Goal: Task Accomplishment & Management: Use online tool/utility

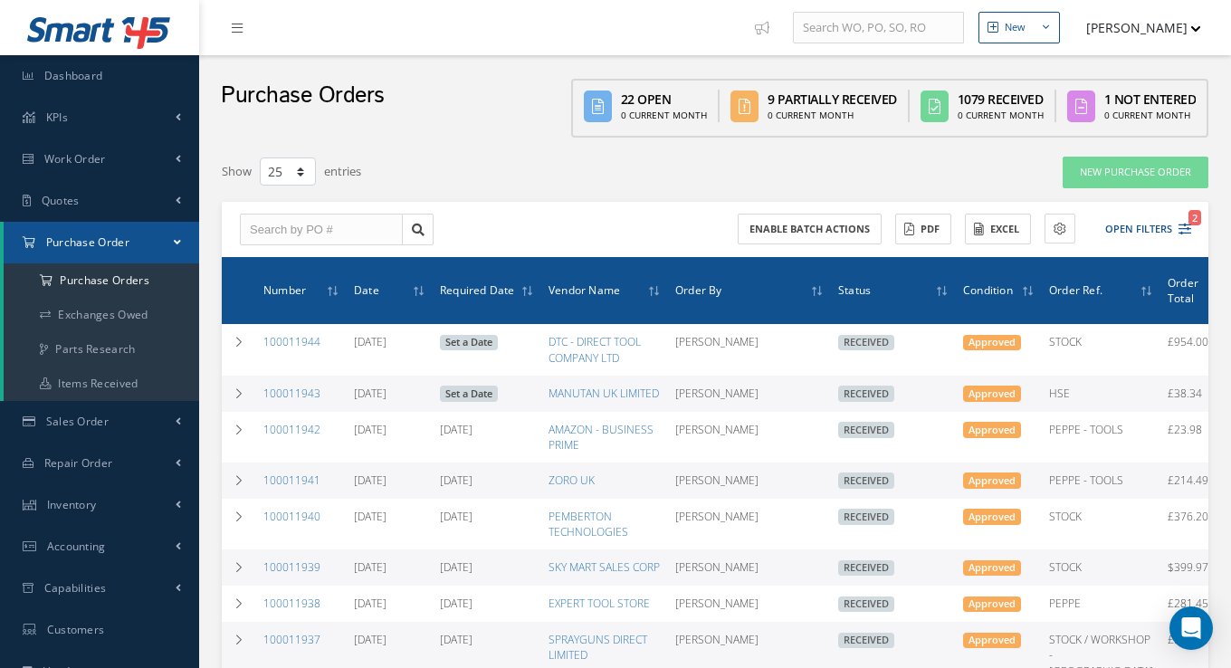
select select "25"
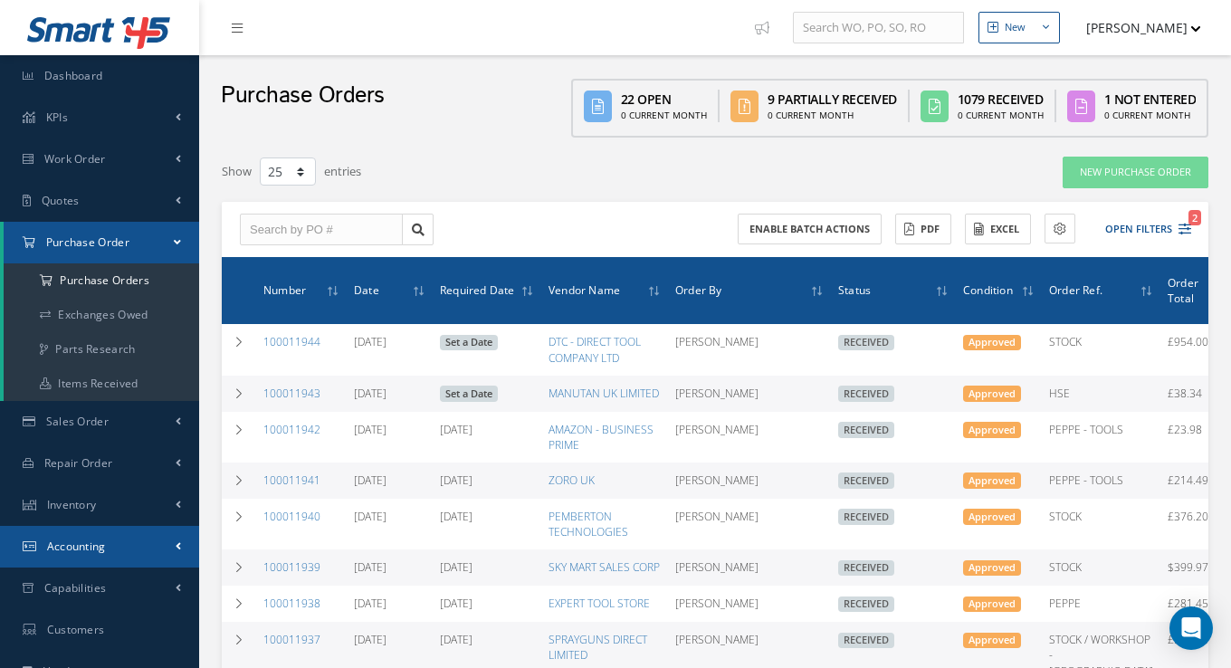
click at [68, 546] on span "Accounting" at bounding box center [76, 546] width 59 height 15
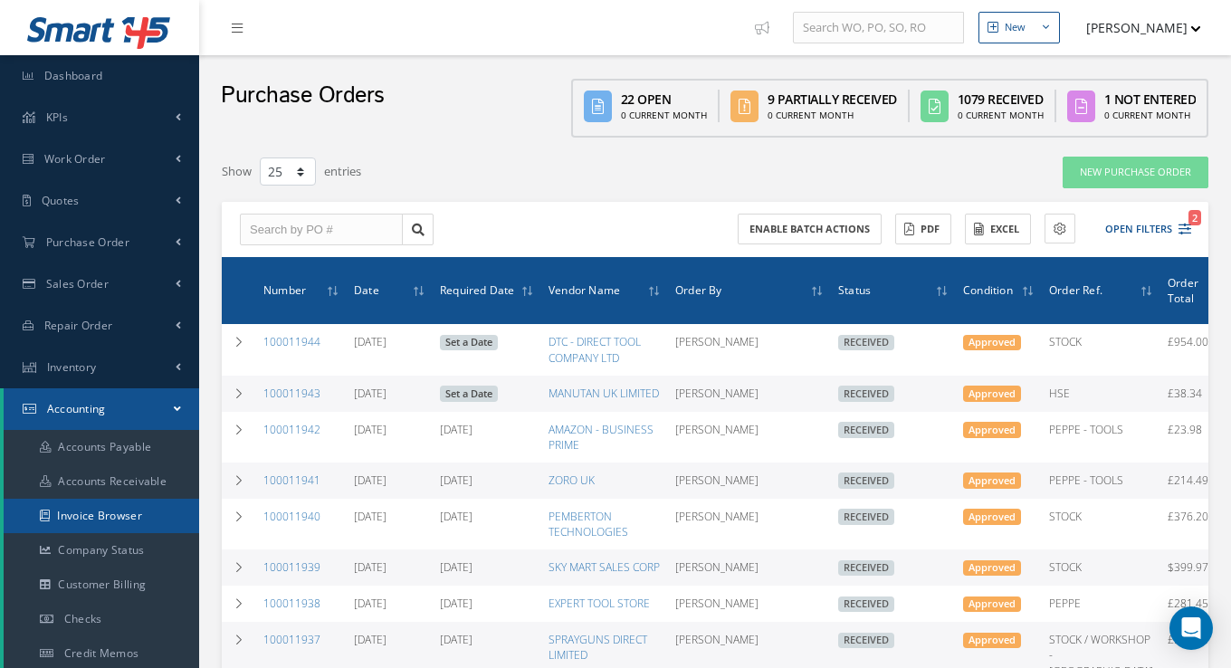
click at [106, 515] on link "Invoice Browser" at bounding box center [102, 516] width 196 height 34
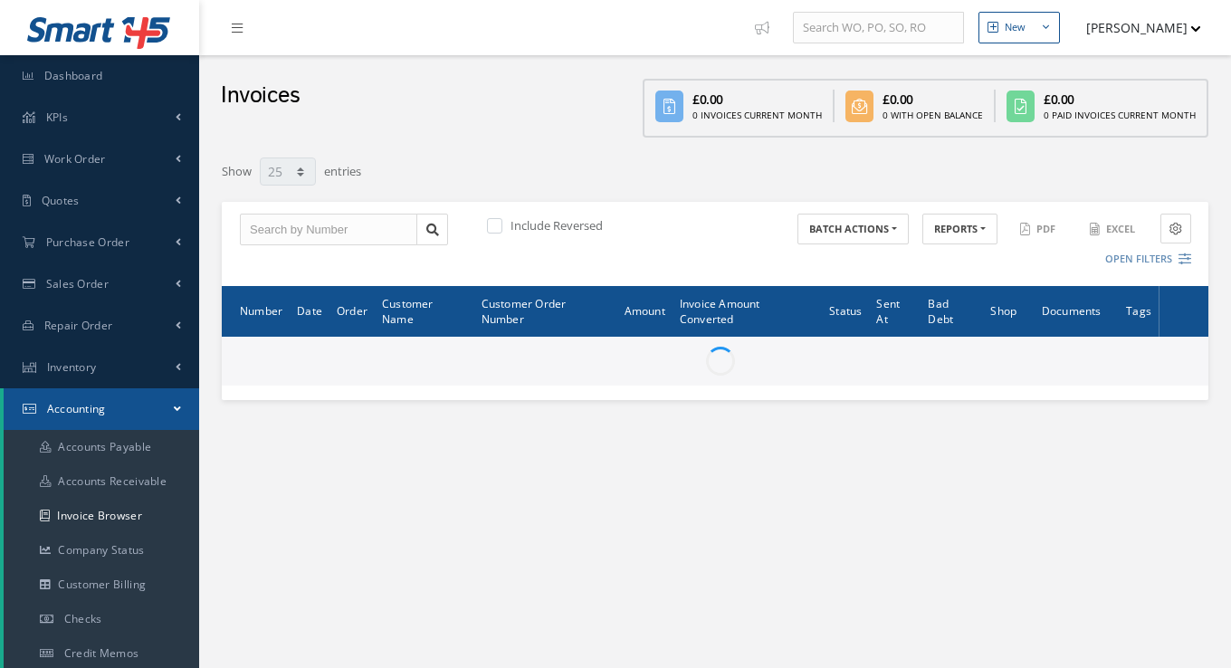
select select "25"
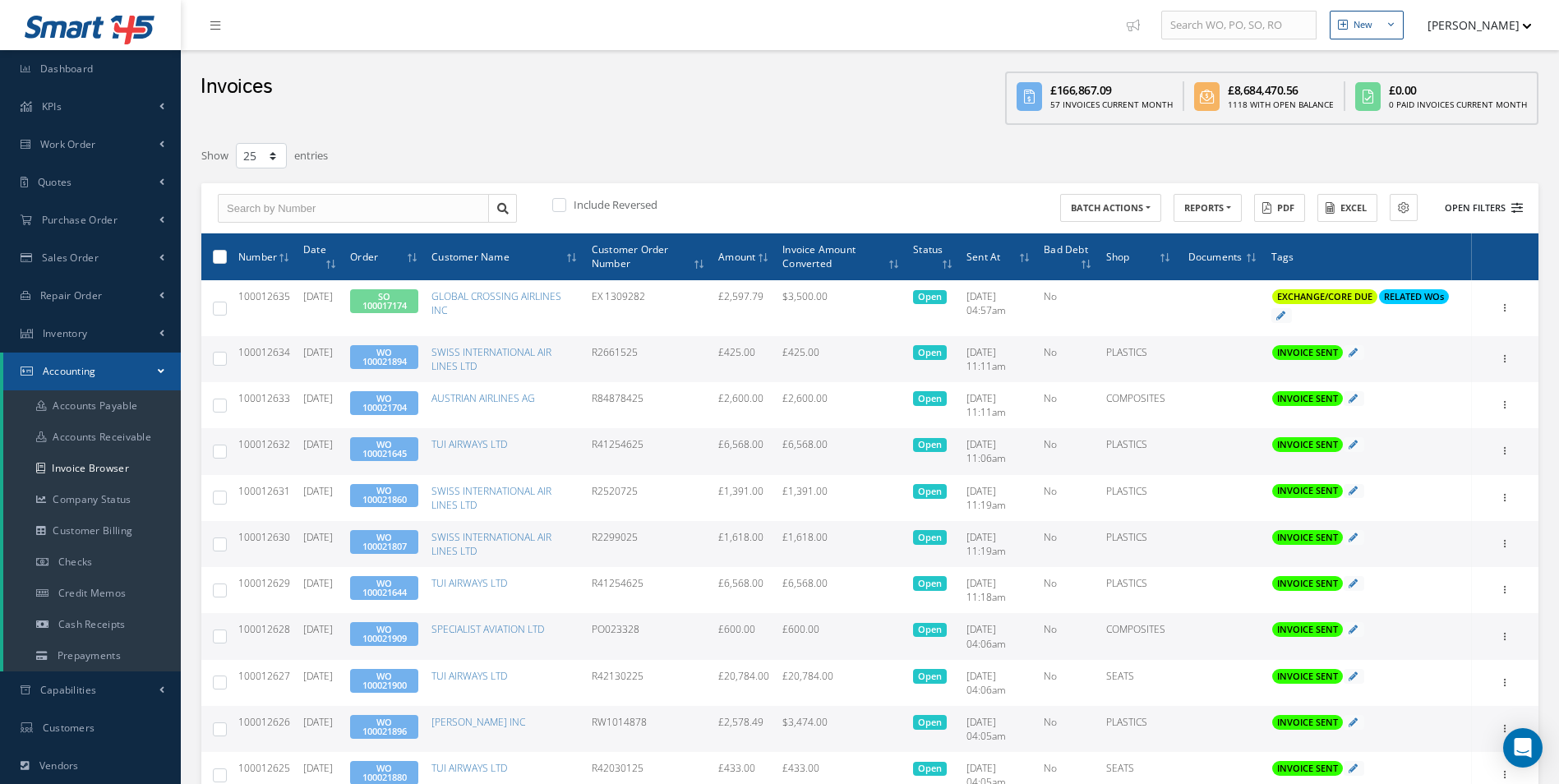
click at [1117, 207] on button "Open Filters" at bounding box center [1476, 209] width 93 height 27
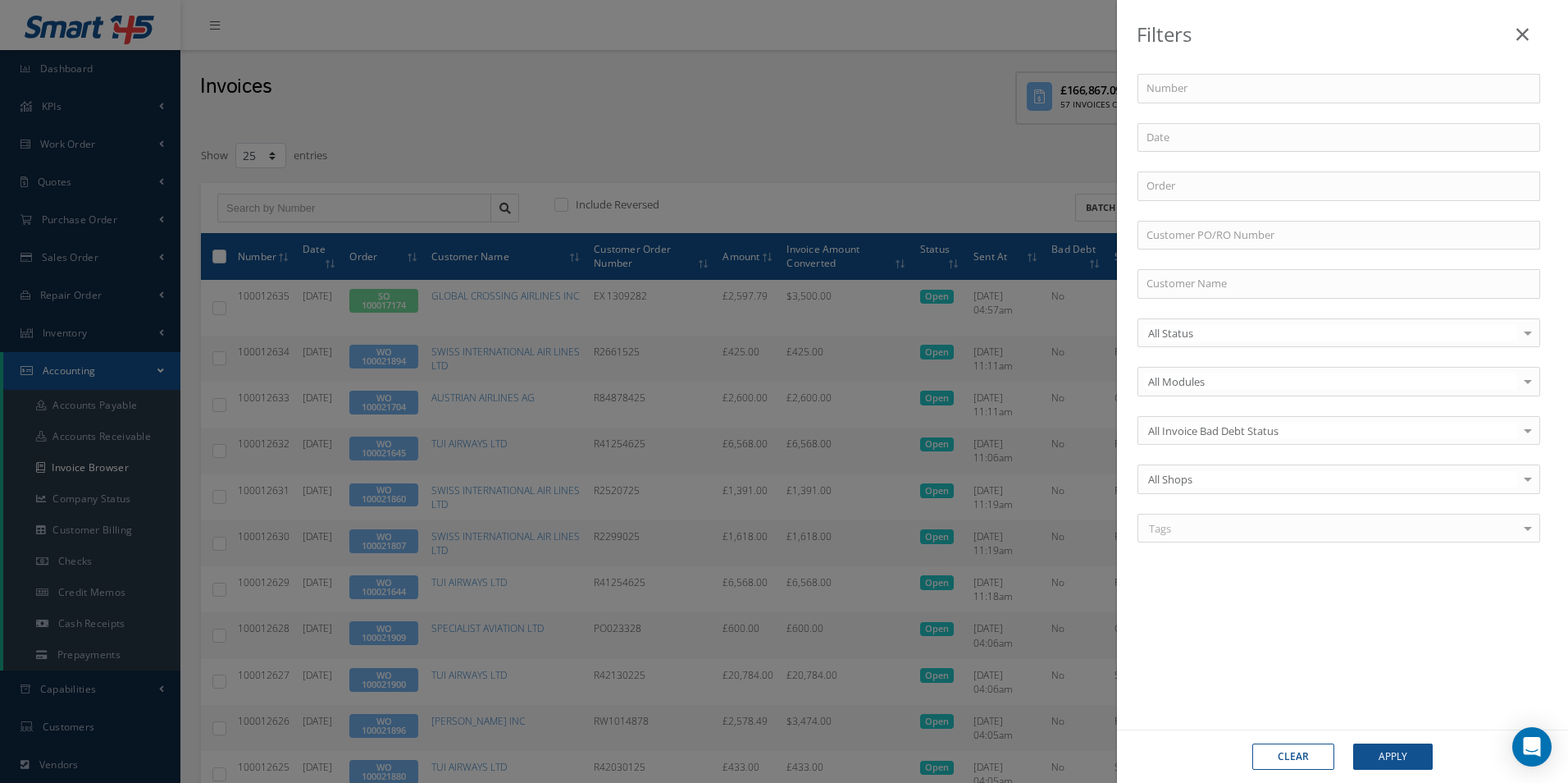
click at [142, 290] on div "Filters Number Order Customer PO/RO Number Customer Name All Status All Status …" at bounding box center [784, 392] width 1568 height 783
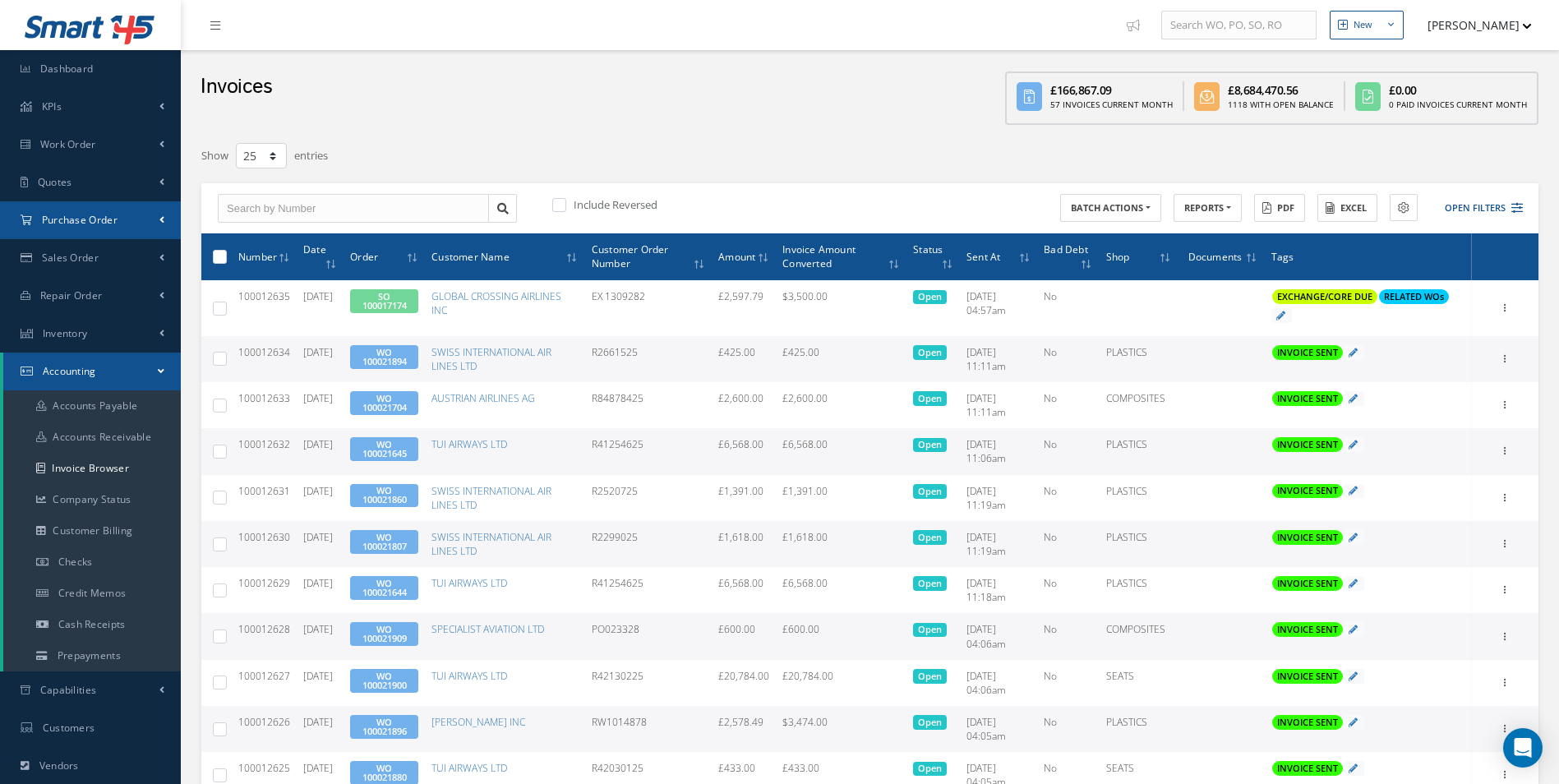
click at [141, 220] on link "Purchase Order" at bounding box center [90, 220] width 181 height 38
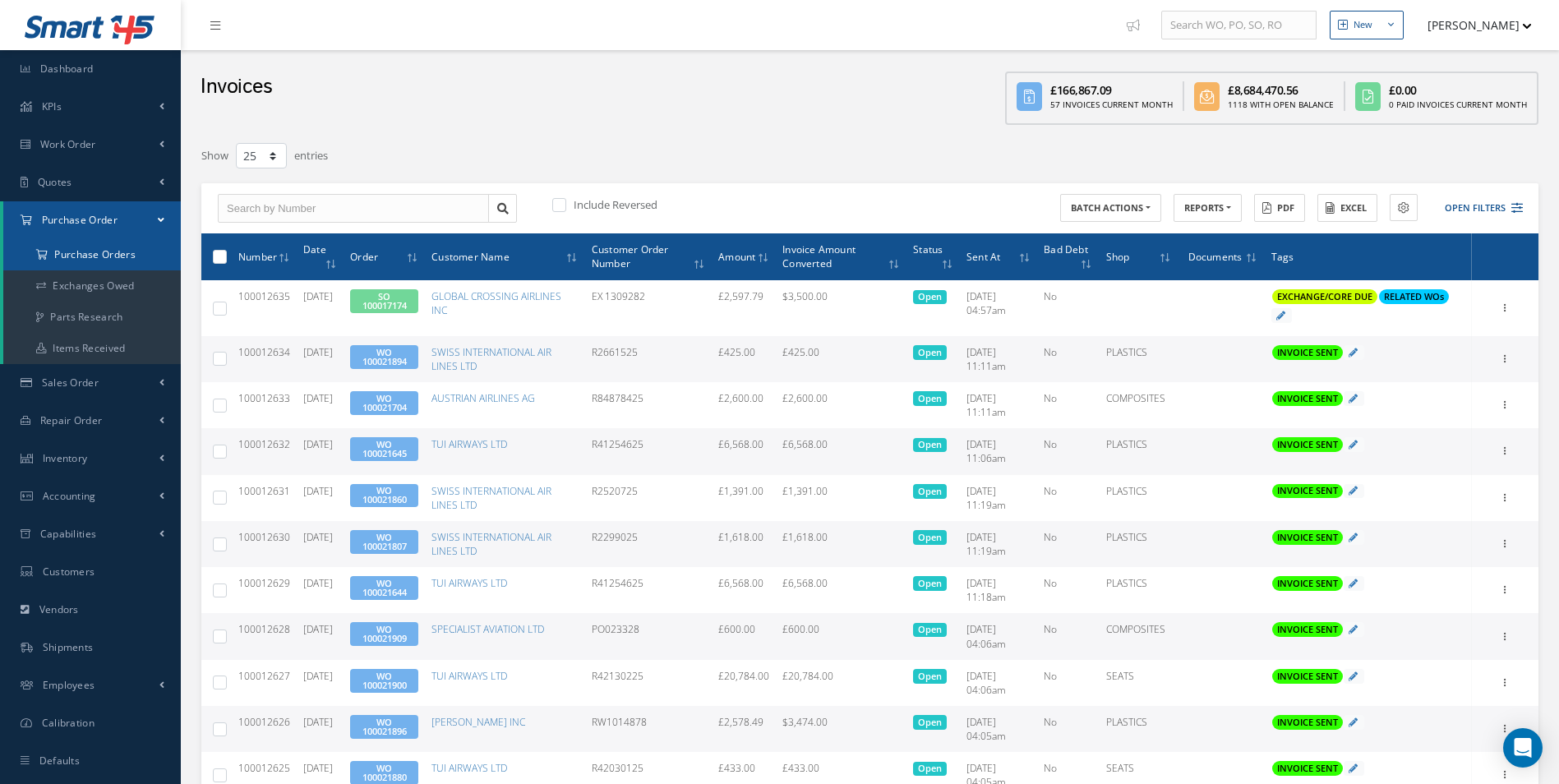
click at [108, 259] on a=1&status_id=2&status_id=3&status_id=5&collapsedFilters"] "Purchase Orders" at bounding box center [93, 254] width 178 height 31
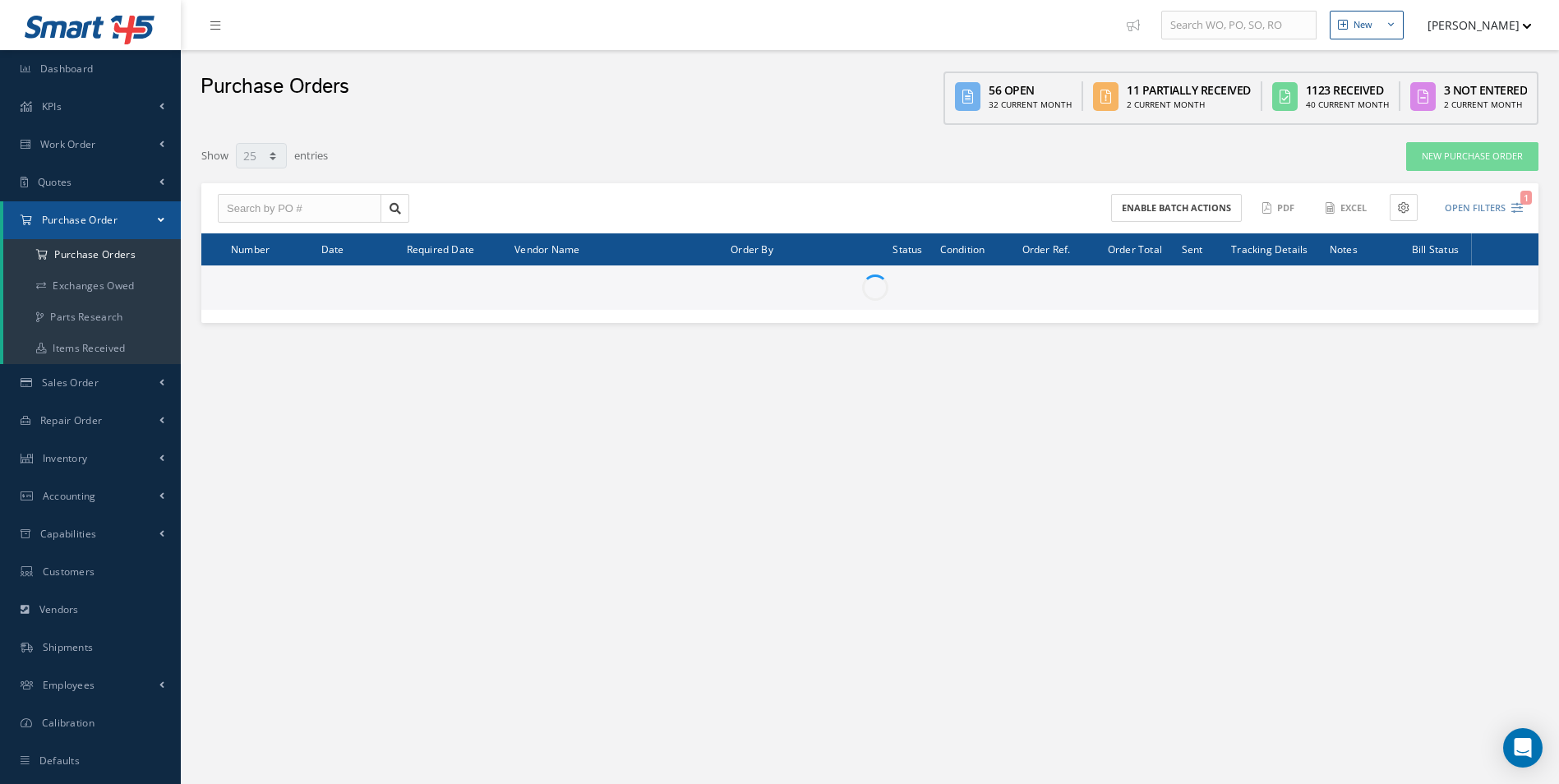
select select "25"
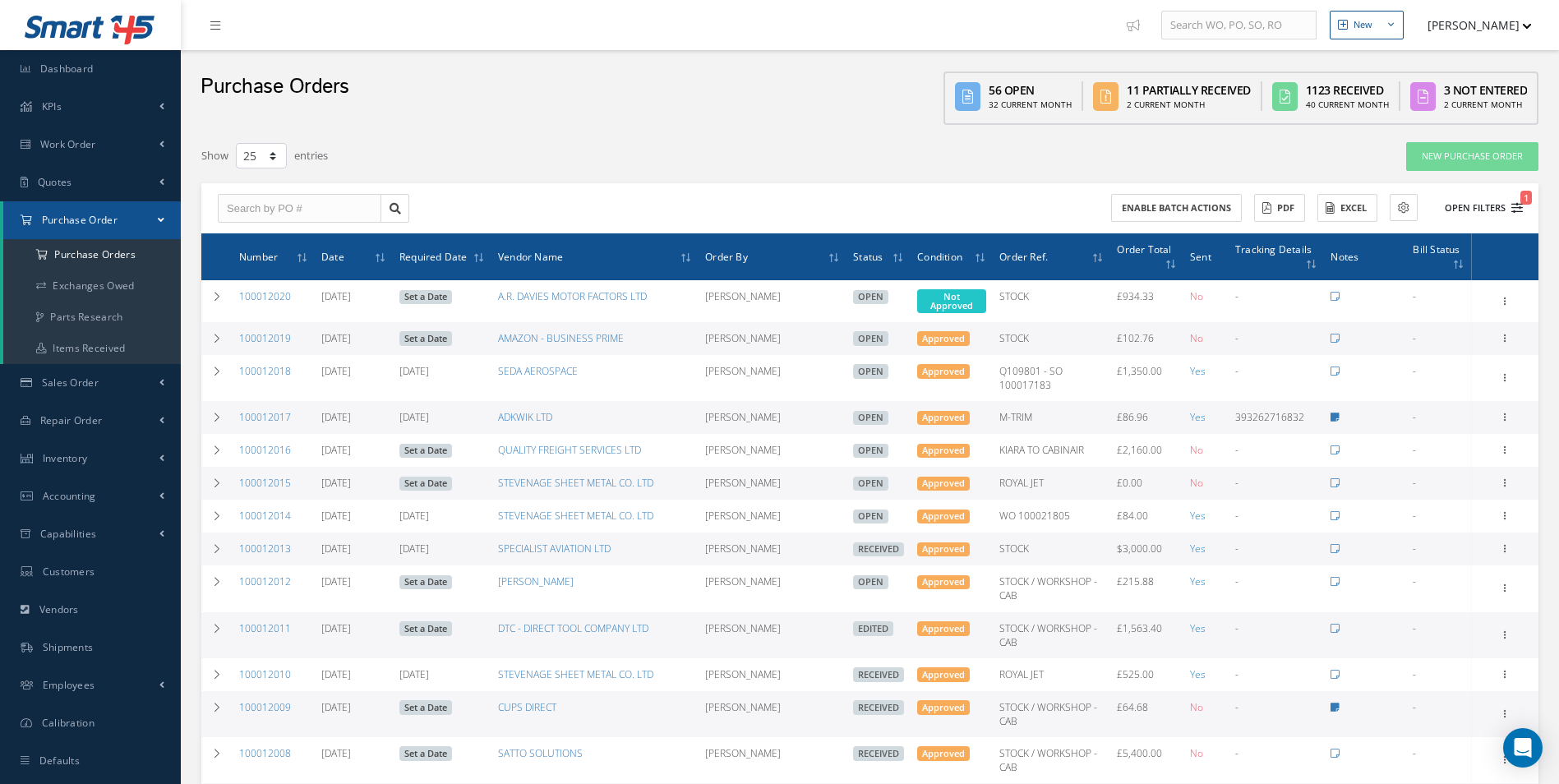
click at [1478, 207] on button "Open Filters 1" at bounding box center [1476, 209] width 93 height 27
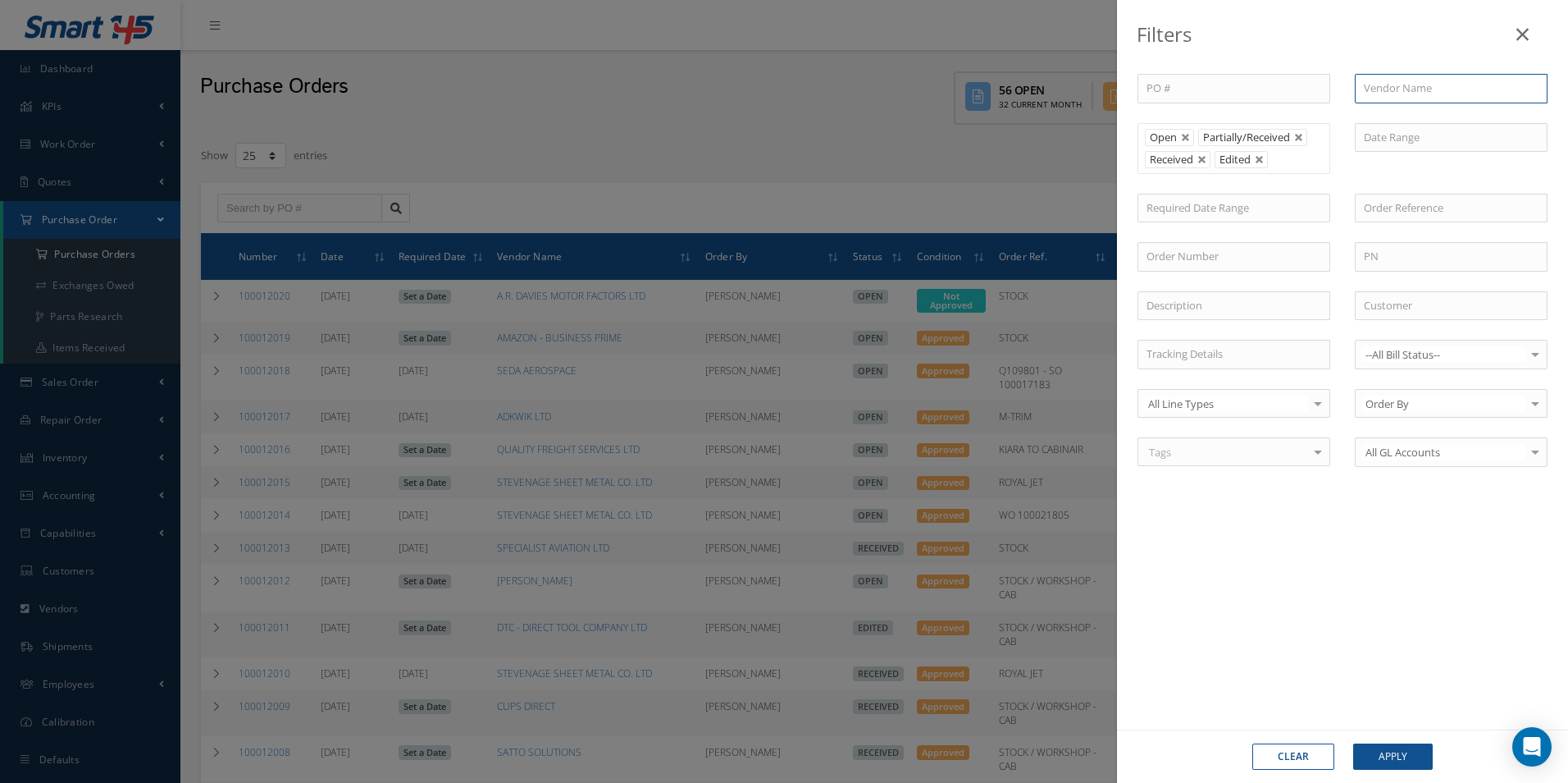
click at [1448, 93] on input "text" at bounding box center [1450, 88] width 193 height 30
click at [1419, 118] on span "VANEMA STORITVE D.O.O." at bounding box center [1427, 117] width 127 height 14
type input "VANEMA STORITVE D.O.O."
click at [1397, 748] on button "Apply" at bounding box center [1392, 756] width 80 height 26
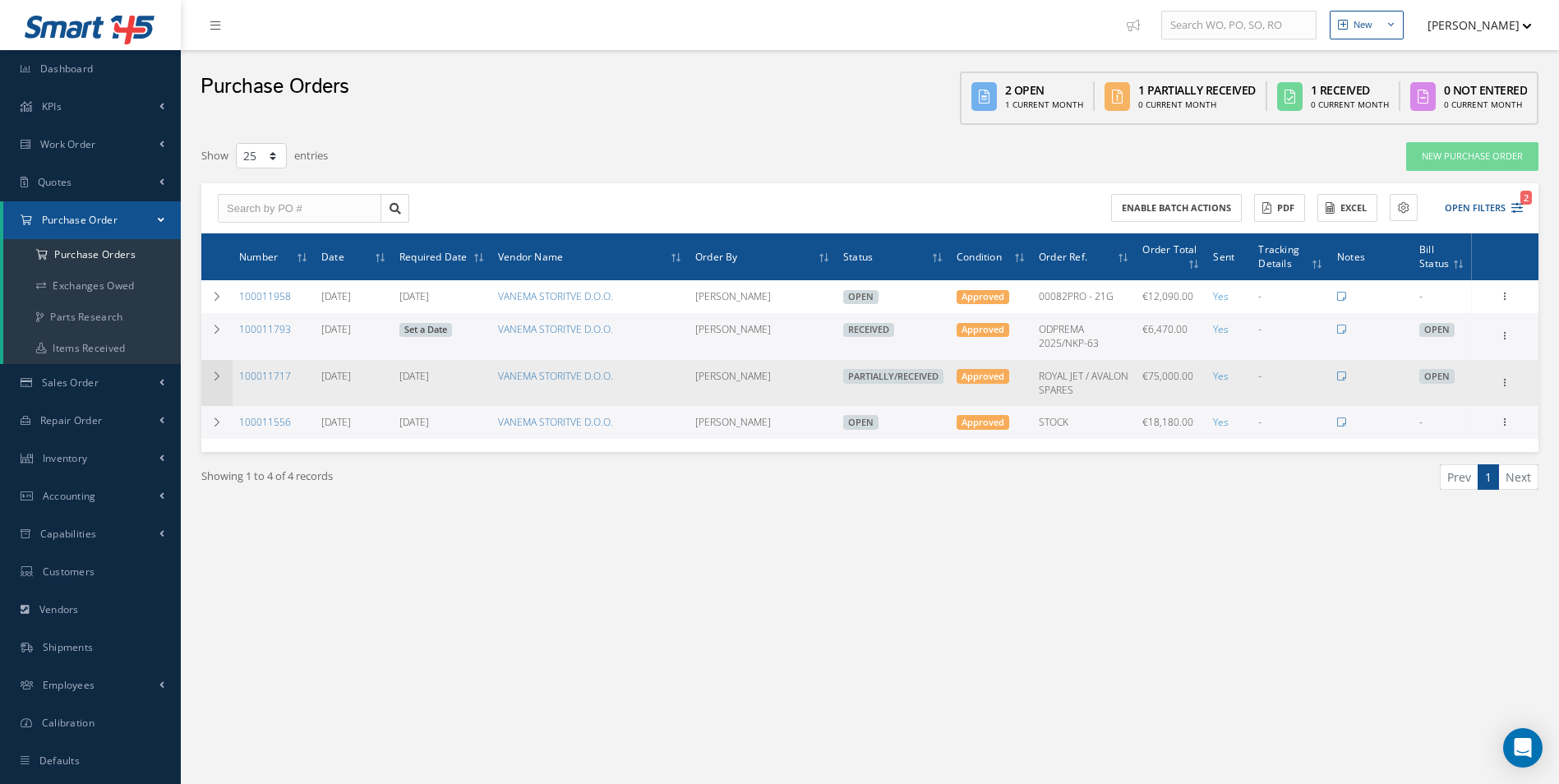
click at [212, 384] on td at bounding box center [217, 382] width 31 height 46
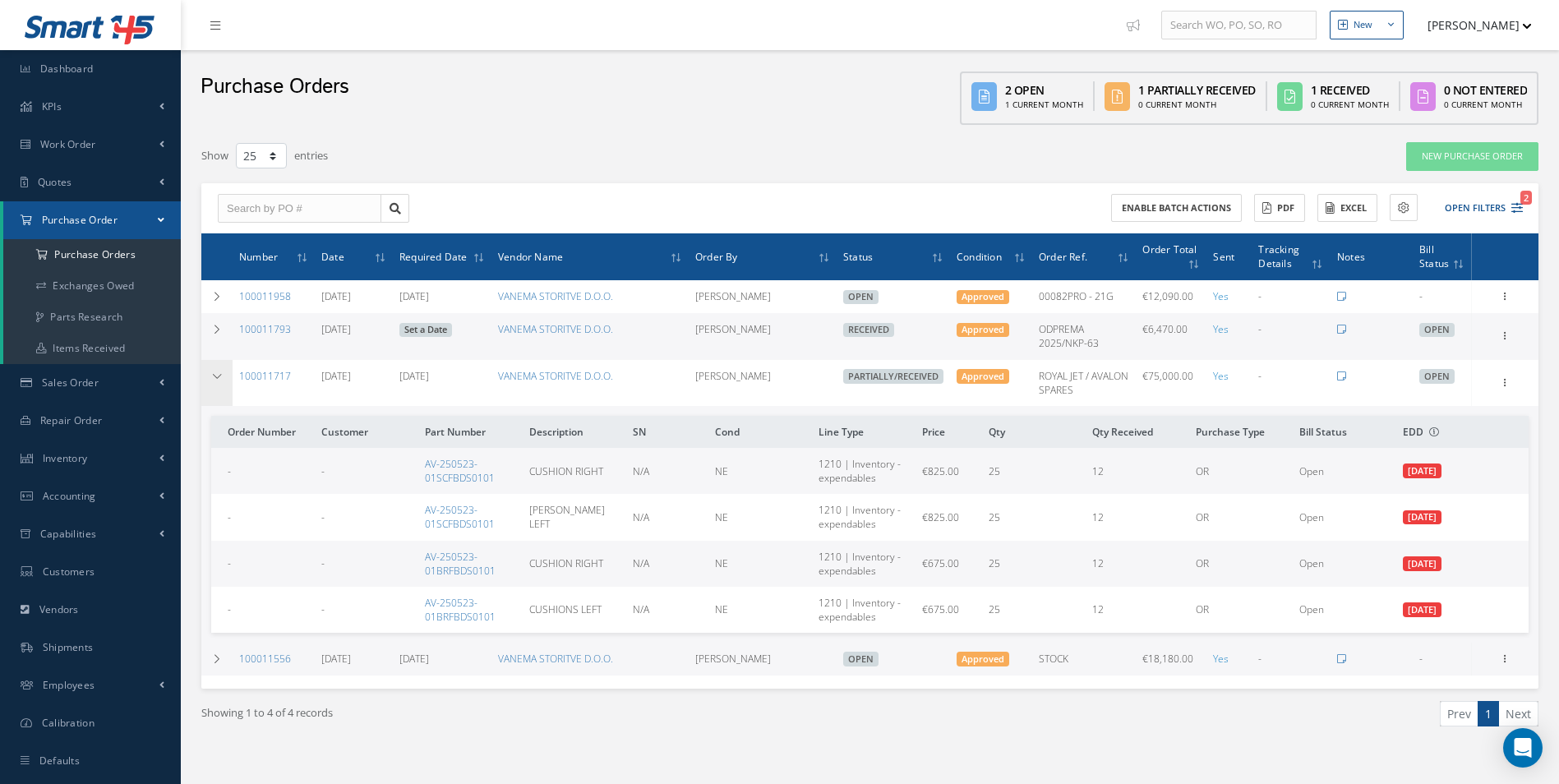
click at [215, 380] on icon at bounding box center [217, 376] width 12 height 10
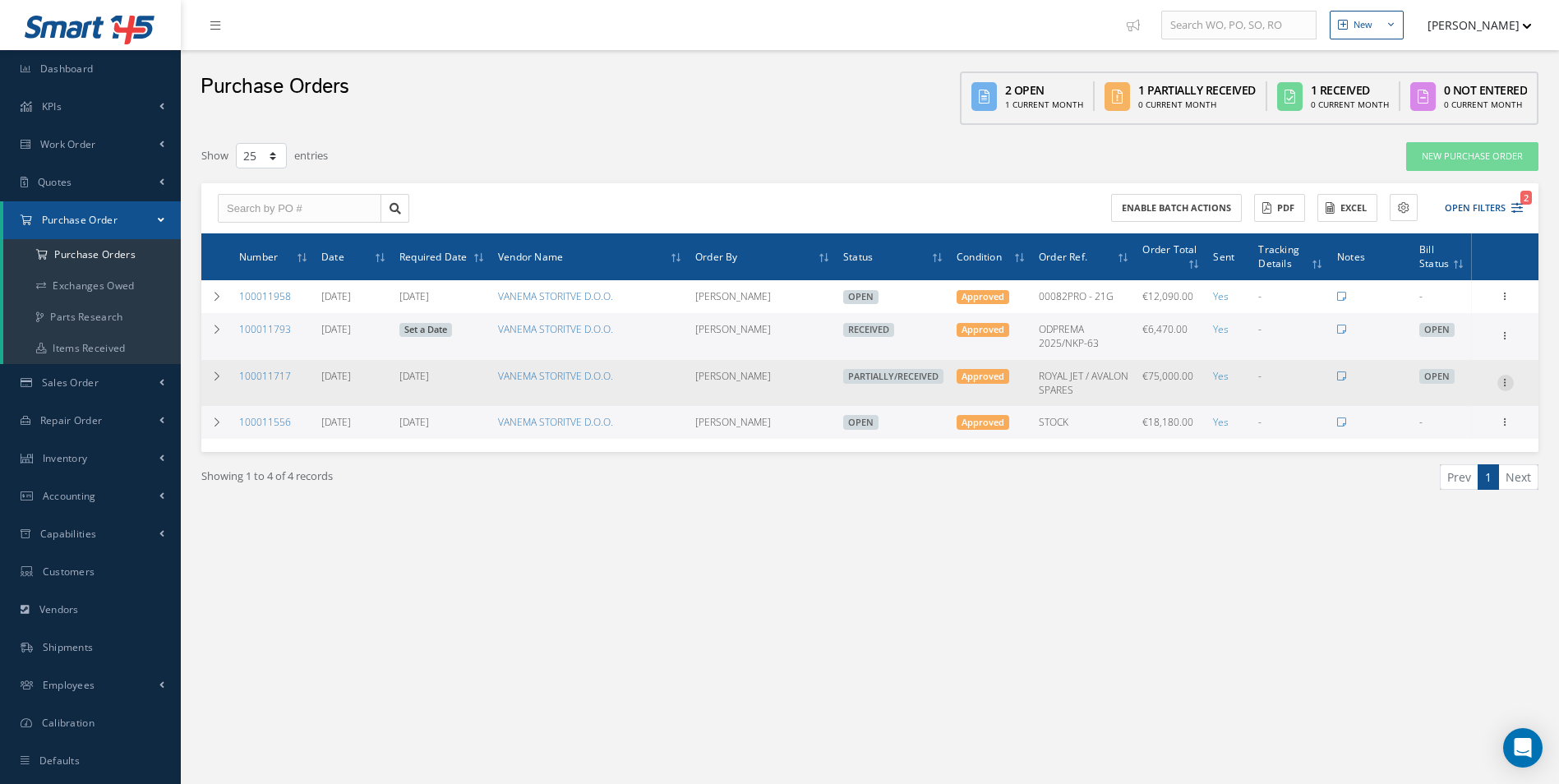
click at [1505, 381] on icon at bounding box center [1505, 381] width 16 height 13
click at [1427, 455] on link "Create Bill" at bounding box center [1429, 456] width 130 height 22
type input "0.00"
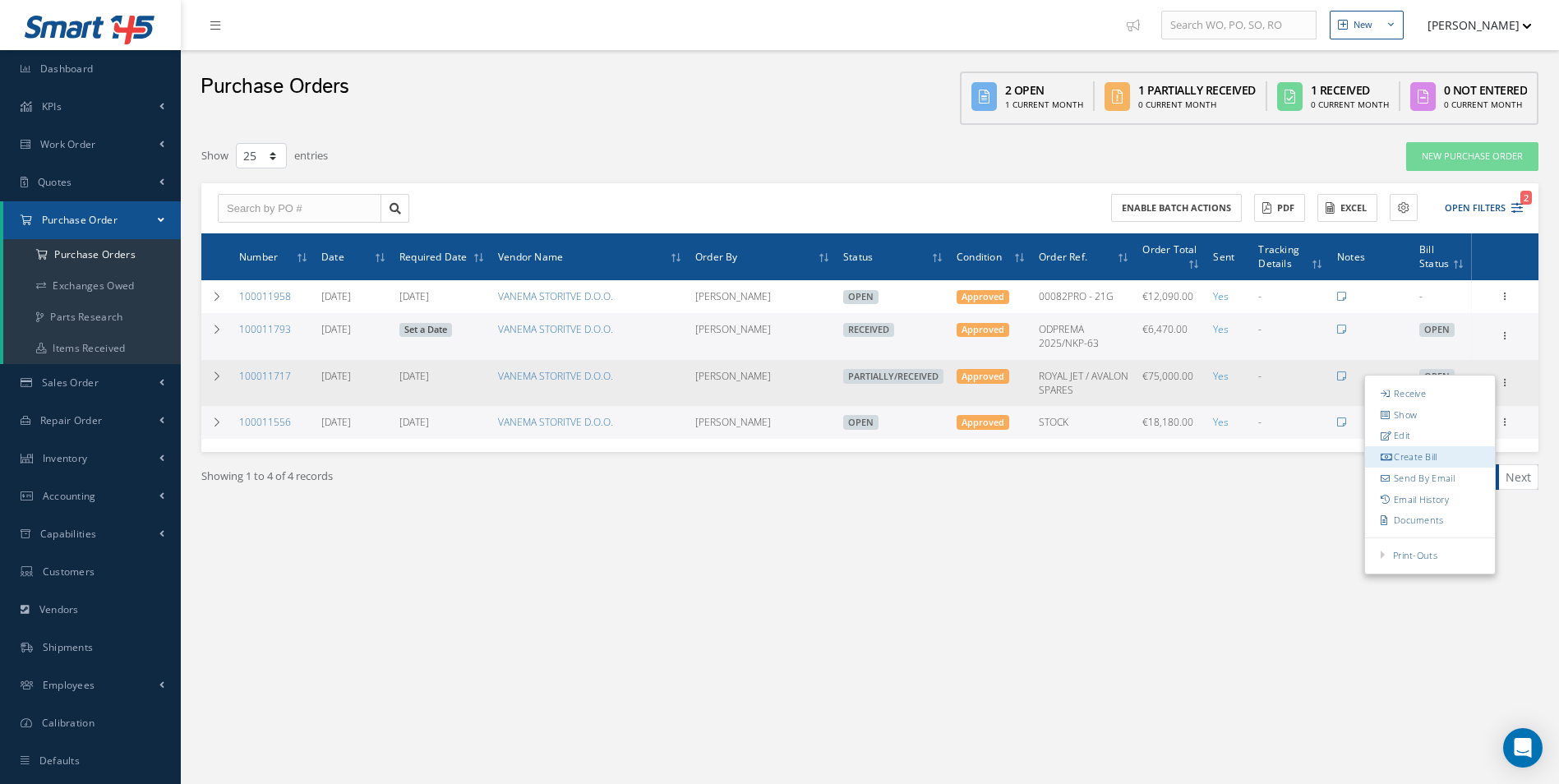
type input "0.00"
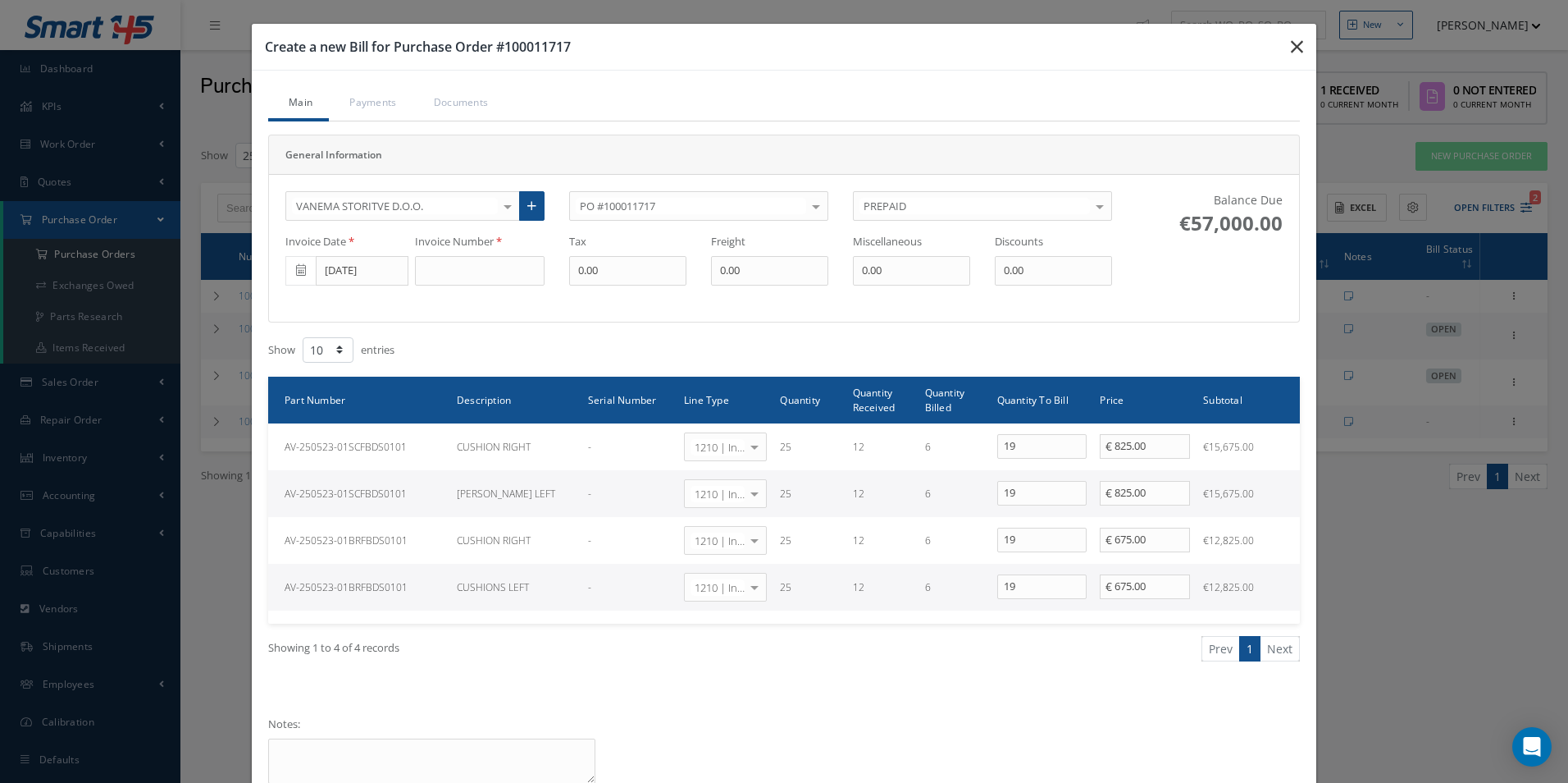
click at [1296, 47] on icon "button" at bounding box center [1297, 47] width 13 height 20
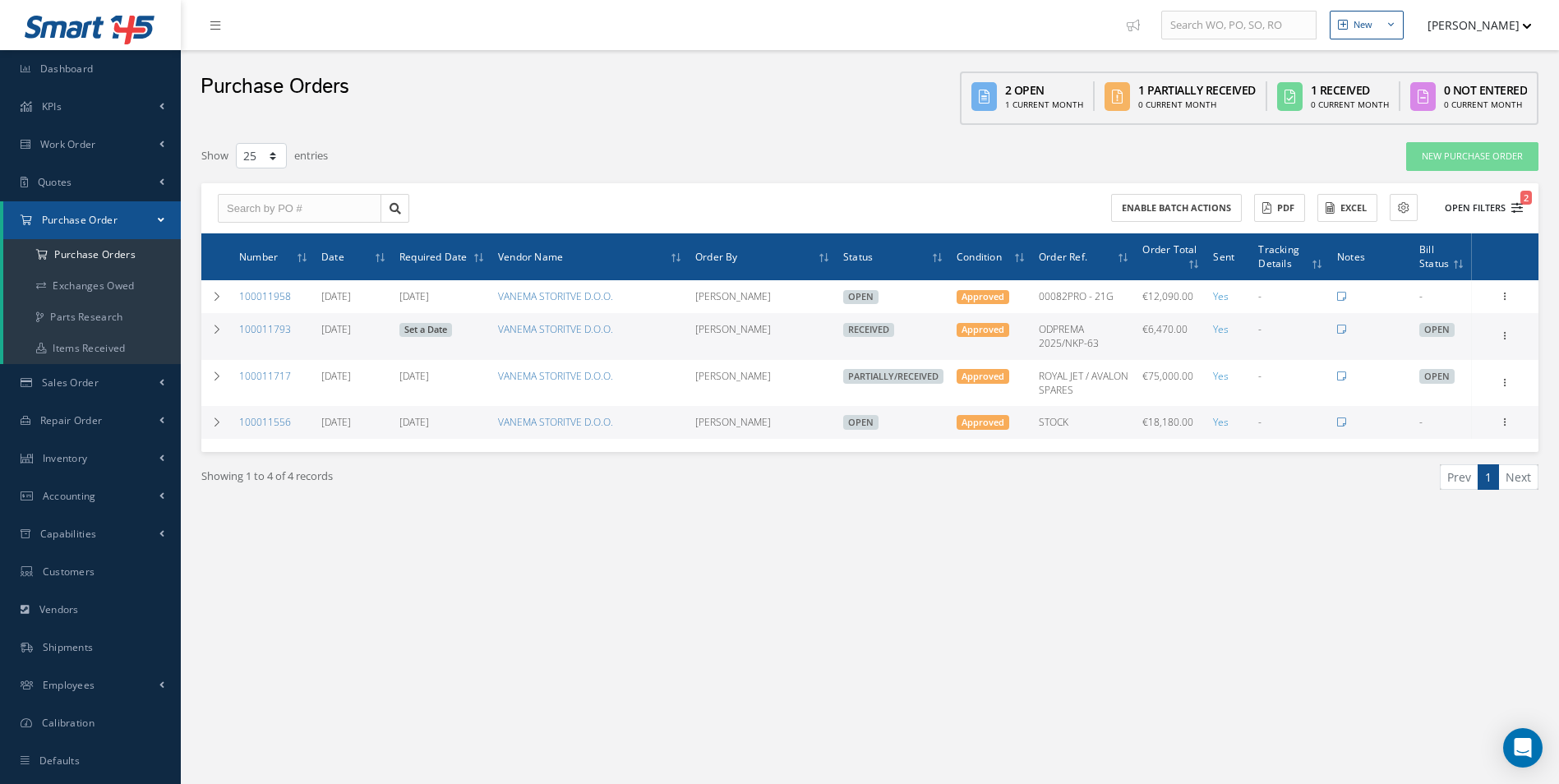
click at [1477, 211] on button "Open Filters 2" at bounding box center [1476, 209] width 93 height 27
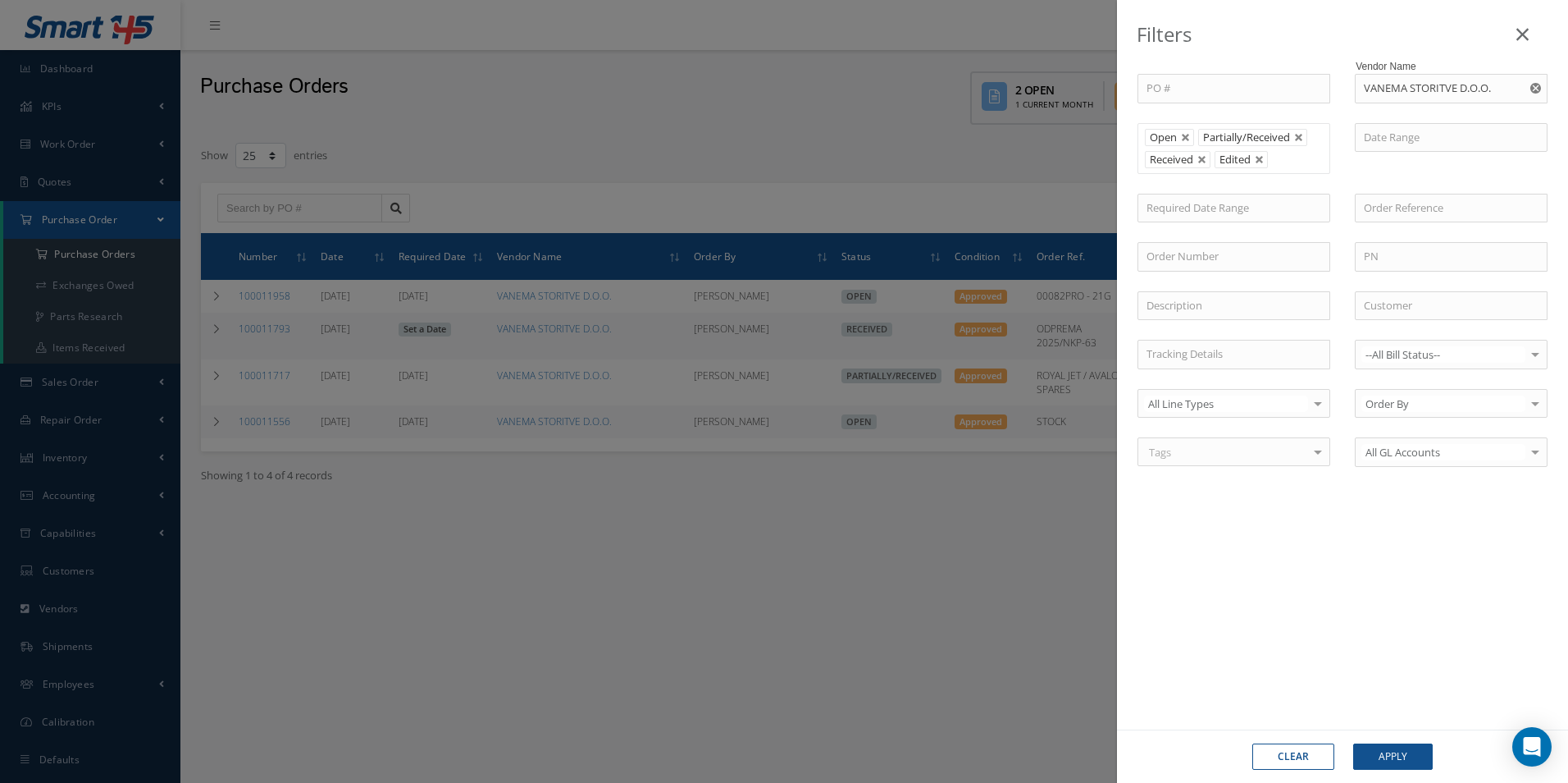
click at [1531, 94] on button "button" at bounding box center [1536, 88] width 21 height 30
click at [1448, 97] on input "text" at bounding box center [1450, 88] width 193 height 30
type input "n"
click at [1430, 111] on div "M-TRIM LTD" at bounding box center [1450, 118] width 175 height 16
type input "M-TRIM LTD"
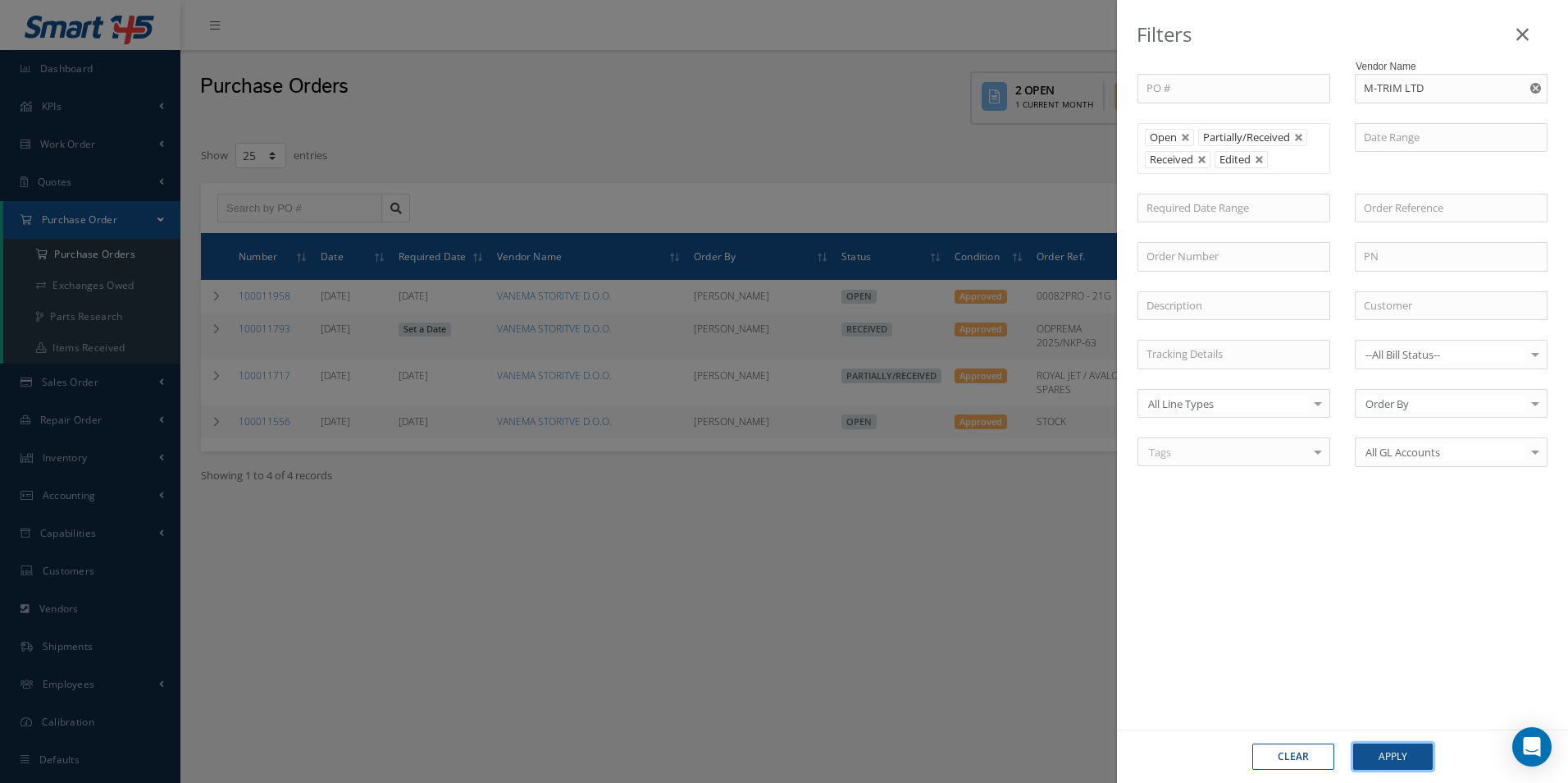
click at [1411, 746] on button "Apply" at bounding box center [1392, 756] width 80 height 26
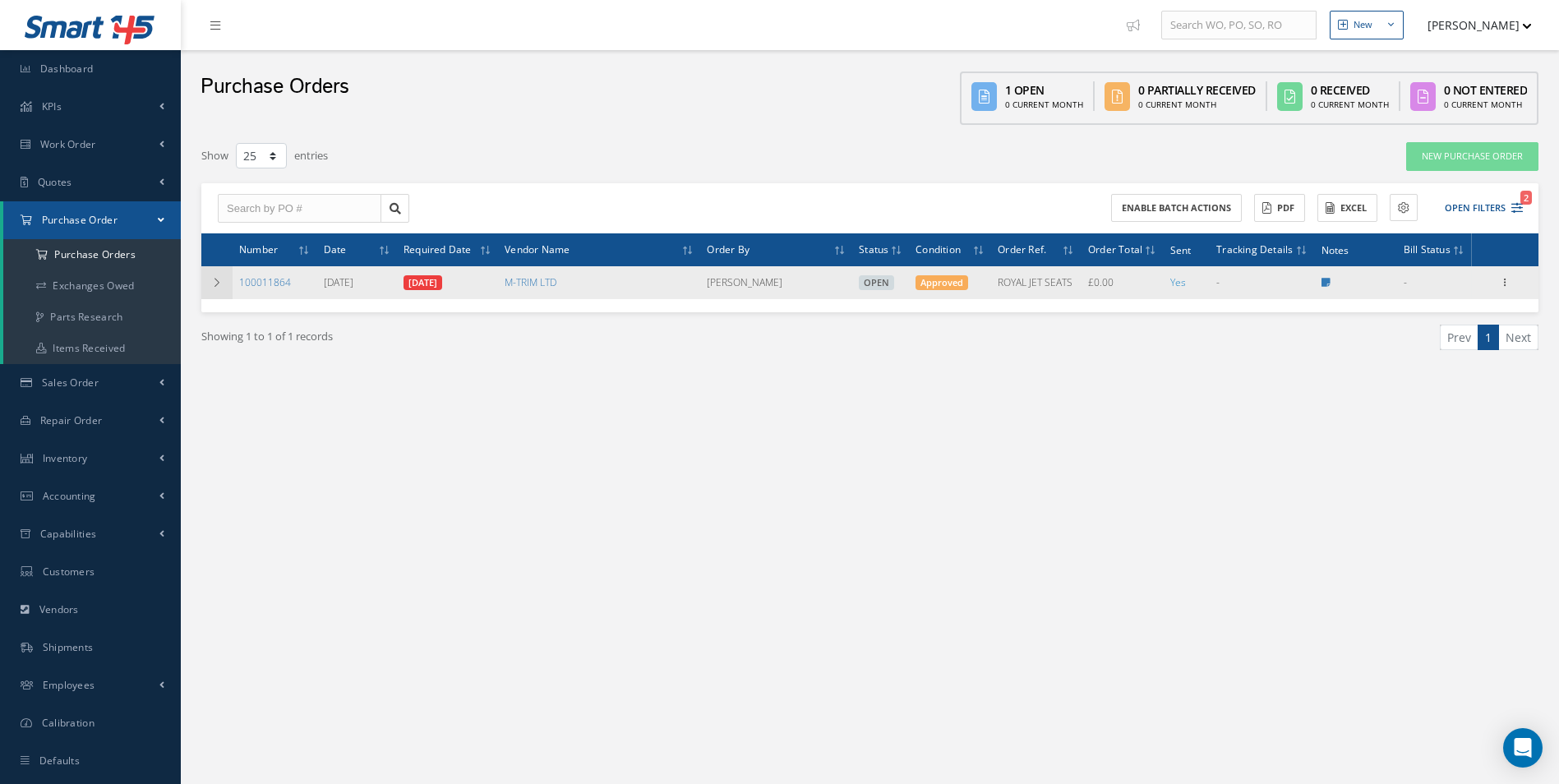
click at [221, 281] on icon at bounding box center [217, 282] width 12 height 10
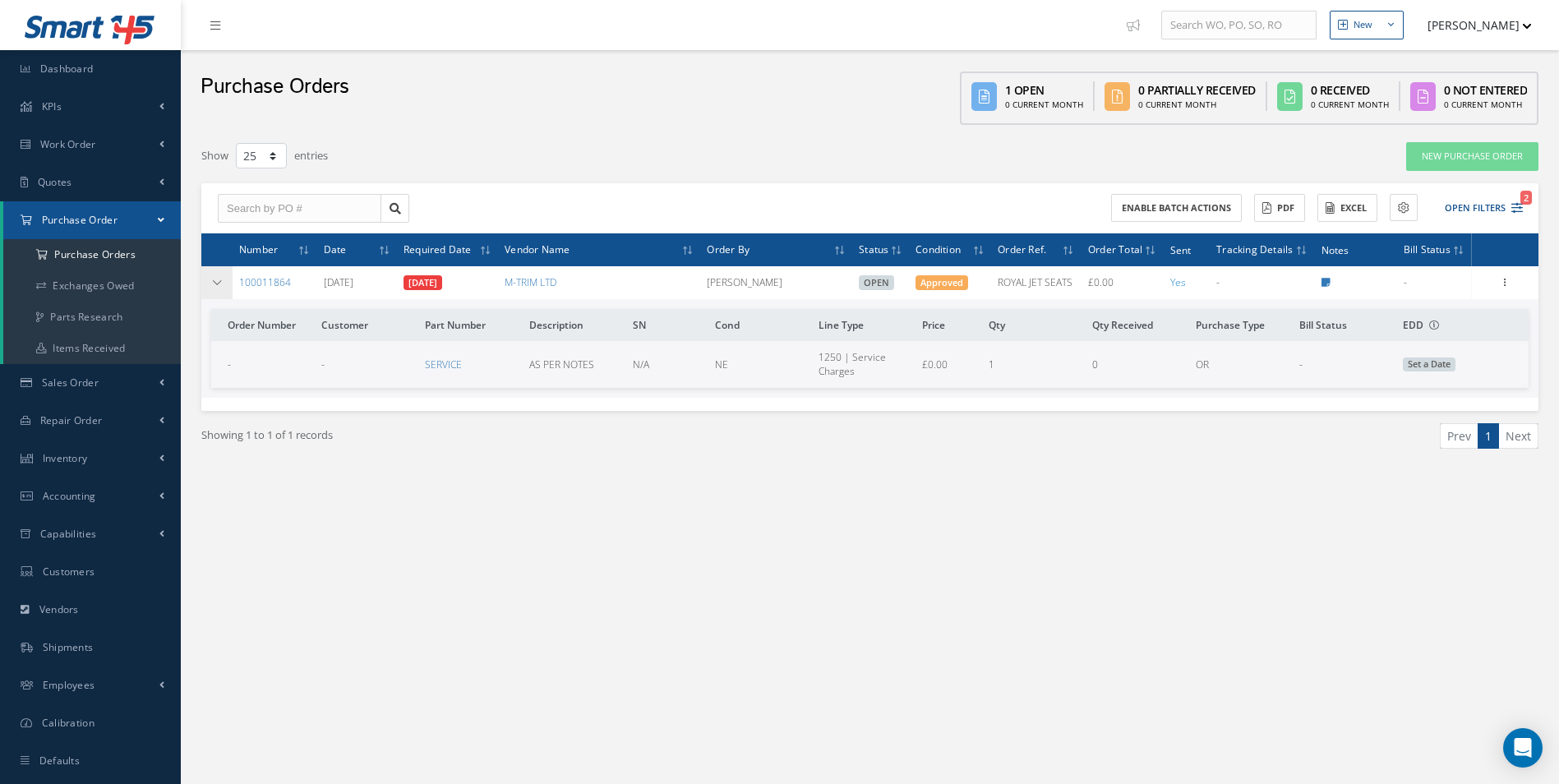
click at [227, 281] on td at bounding box center [217, 282] width 31 height 33
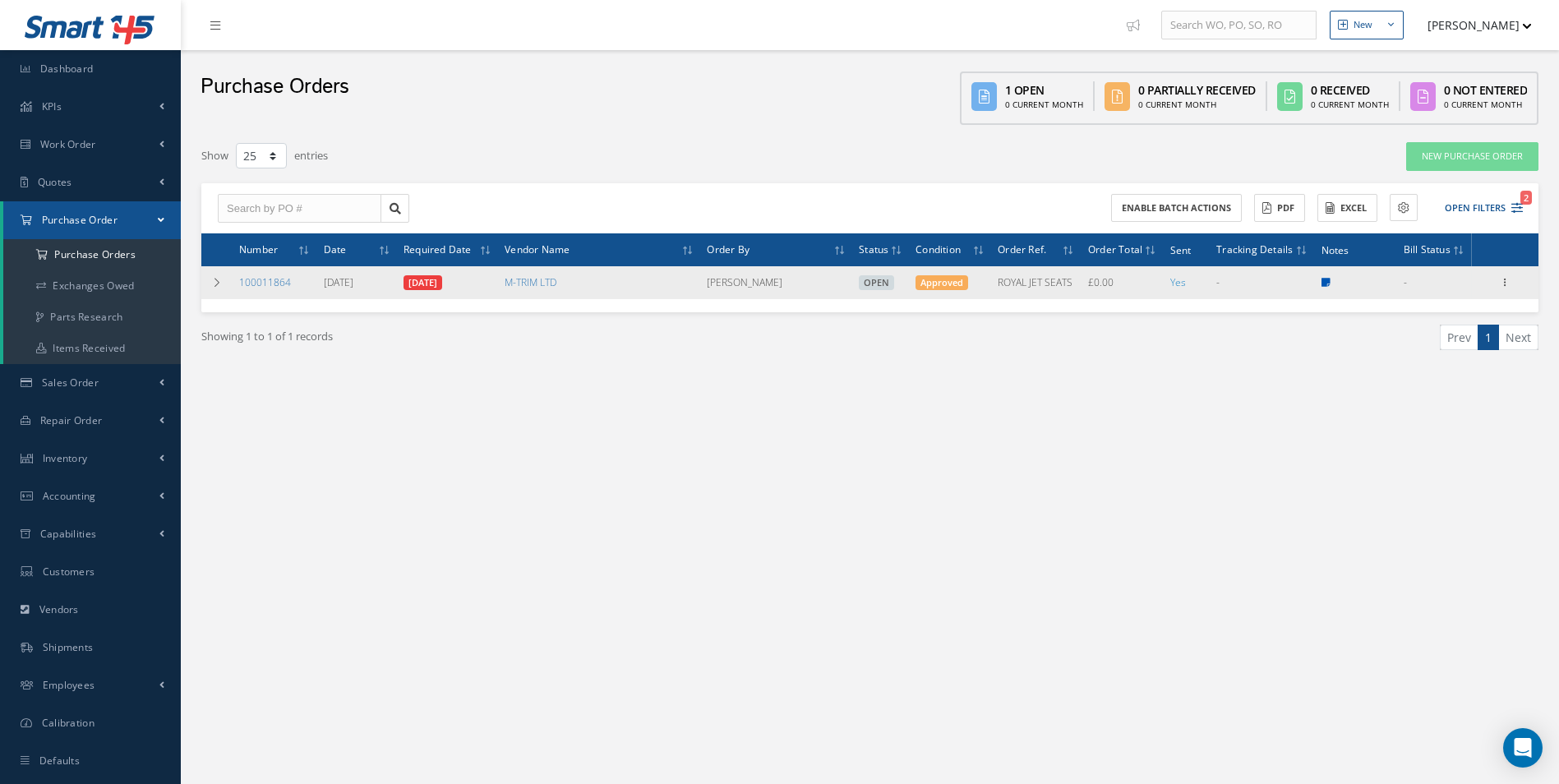
click at [1327, 281] on icon at bounding box center [1326, 282] width 9 height 10
type textarea "X6 SEATS SENT FOR TRIMMIMG - AWAITING LEATHER CASLG146RJ & SILVER LEATHER TO SE…"
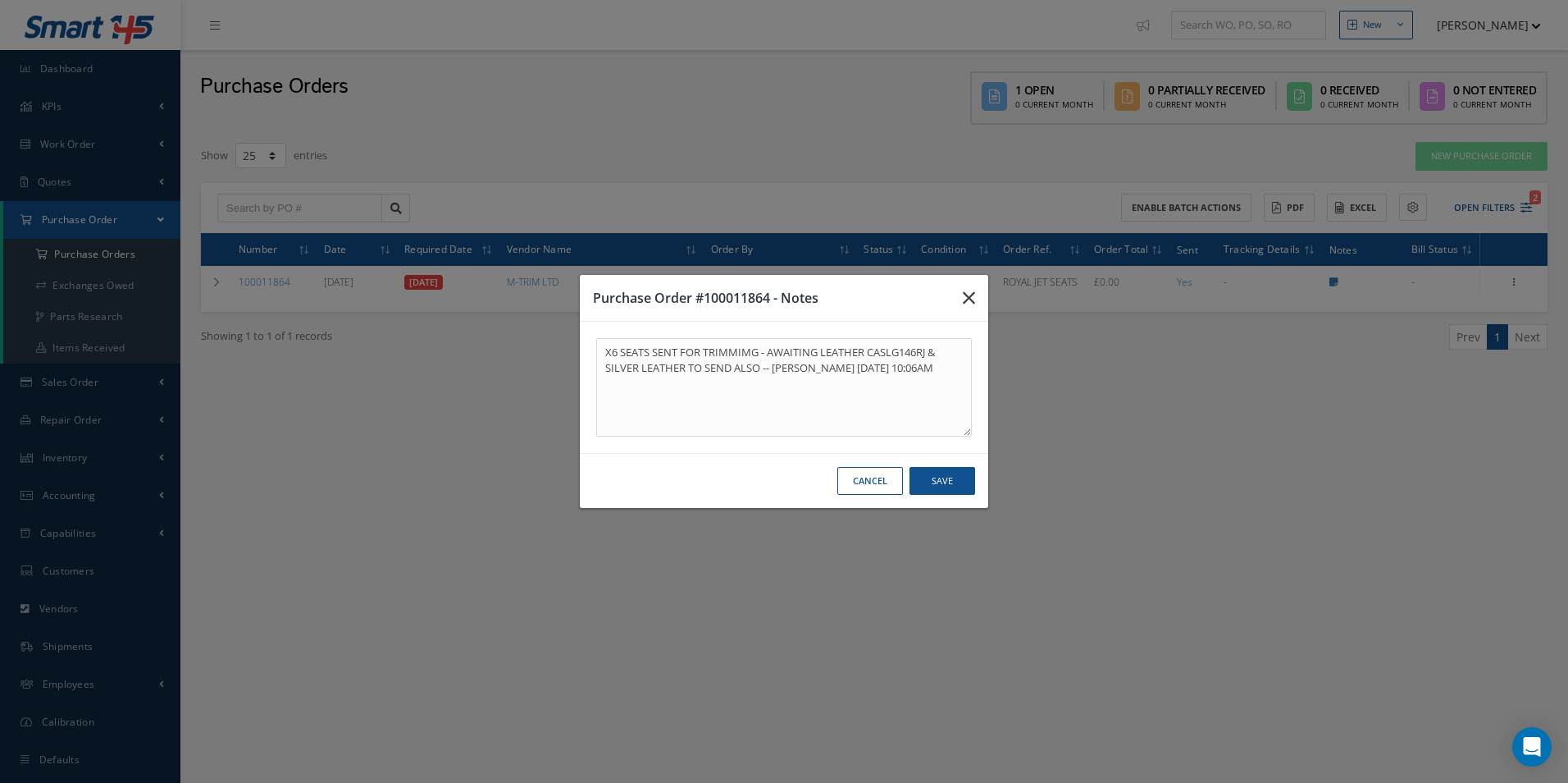
click at [964, 299] on icon "button" at bounding box center [969, 298] width 13 height 20
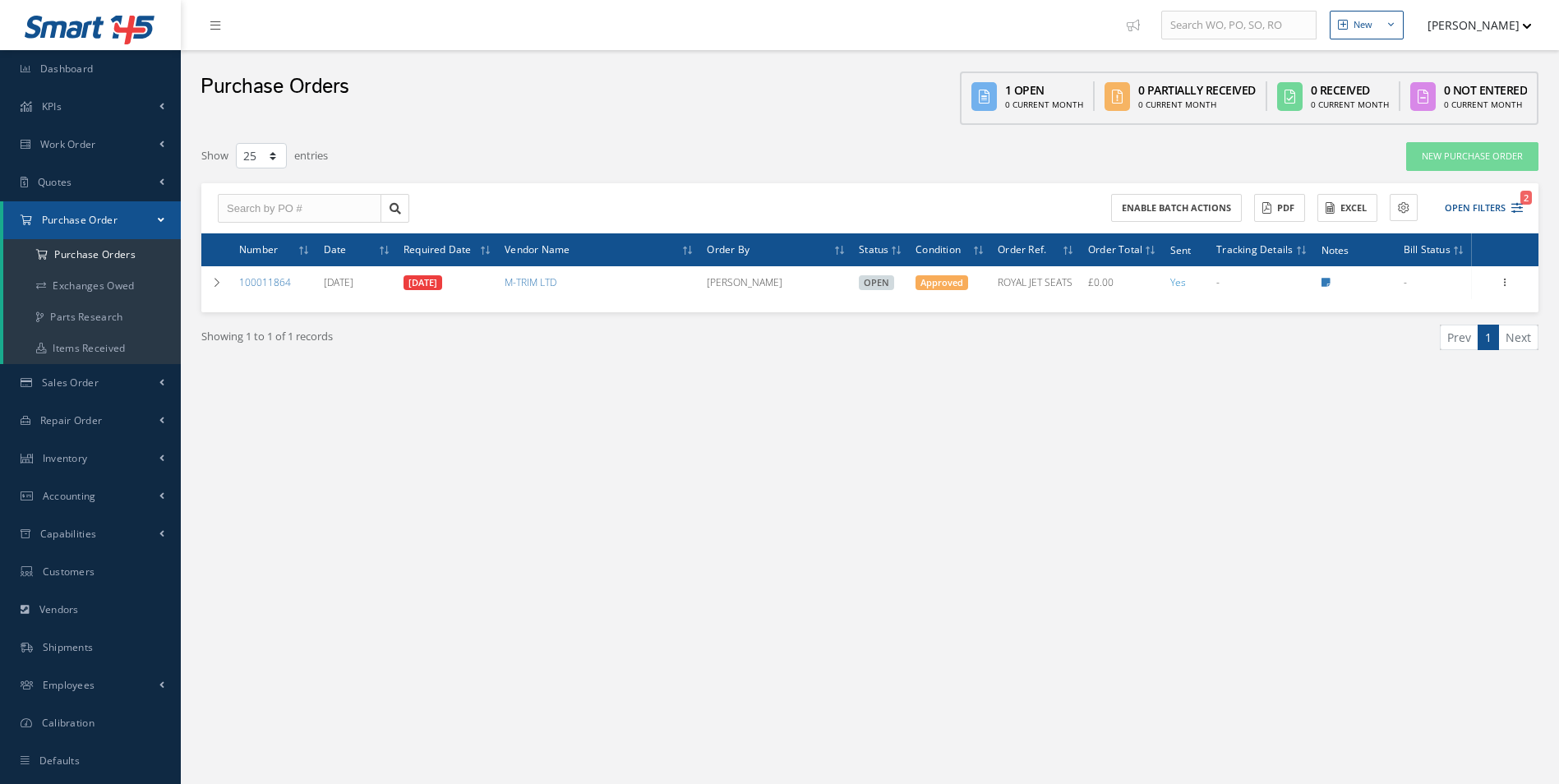
select select "25"
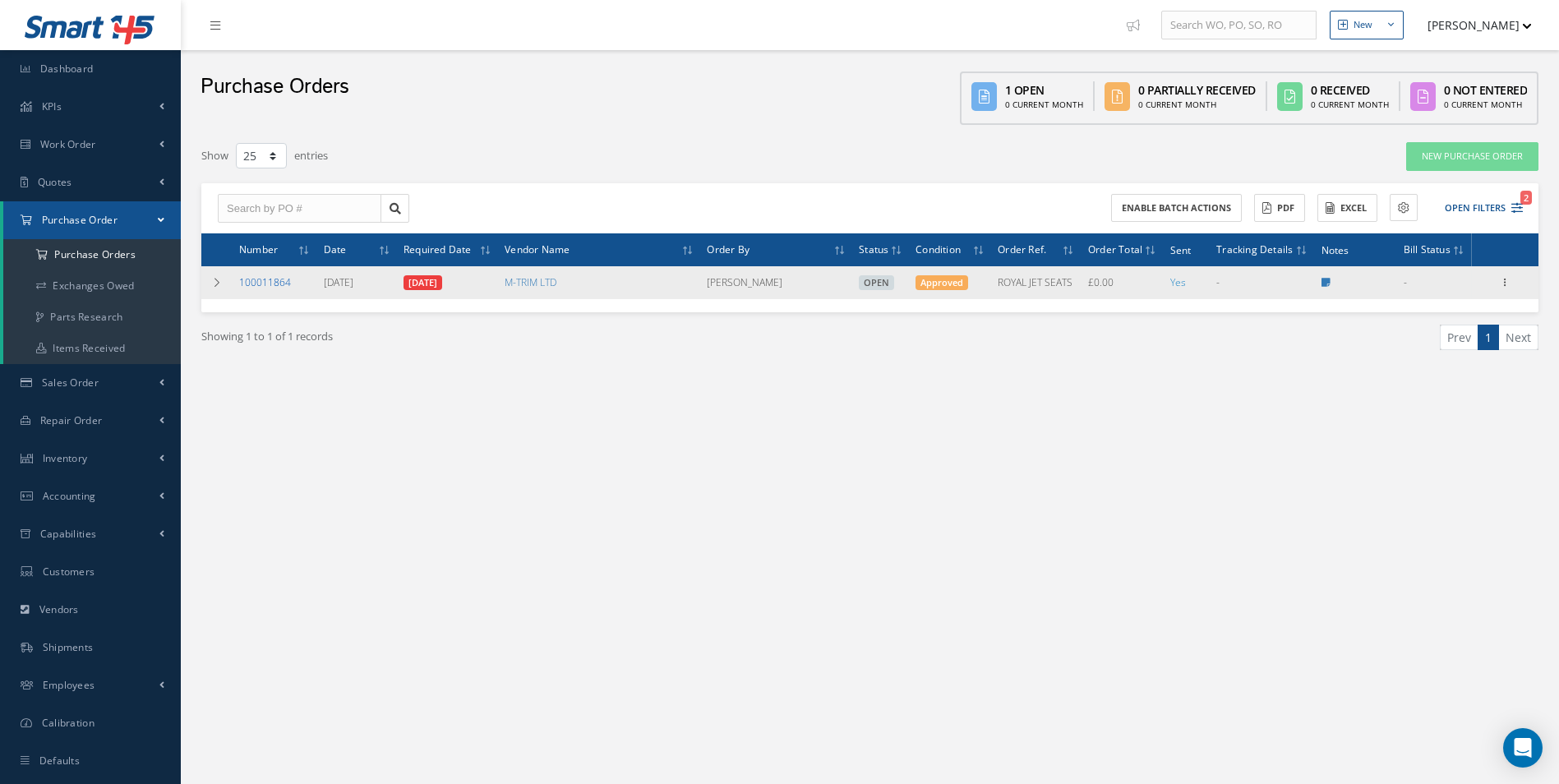
click at [273, 278] on link "100011864" at bounding box center [264, 281] width 52 height 14
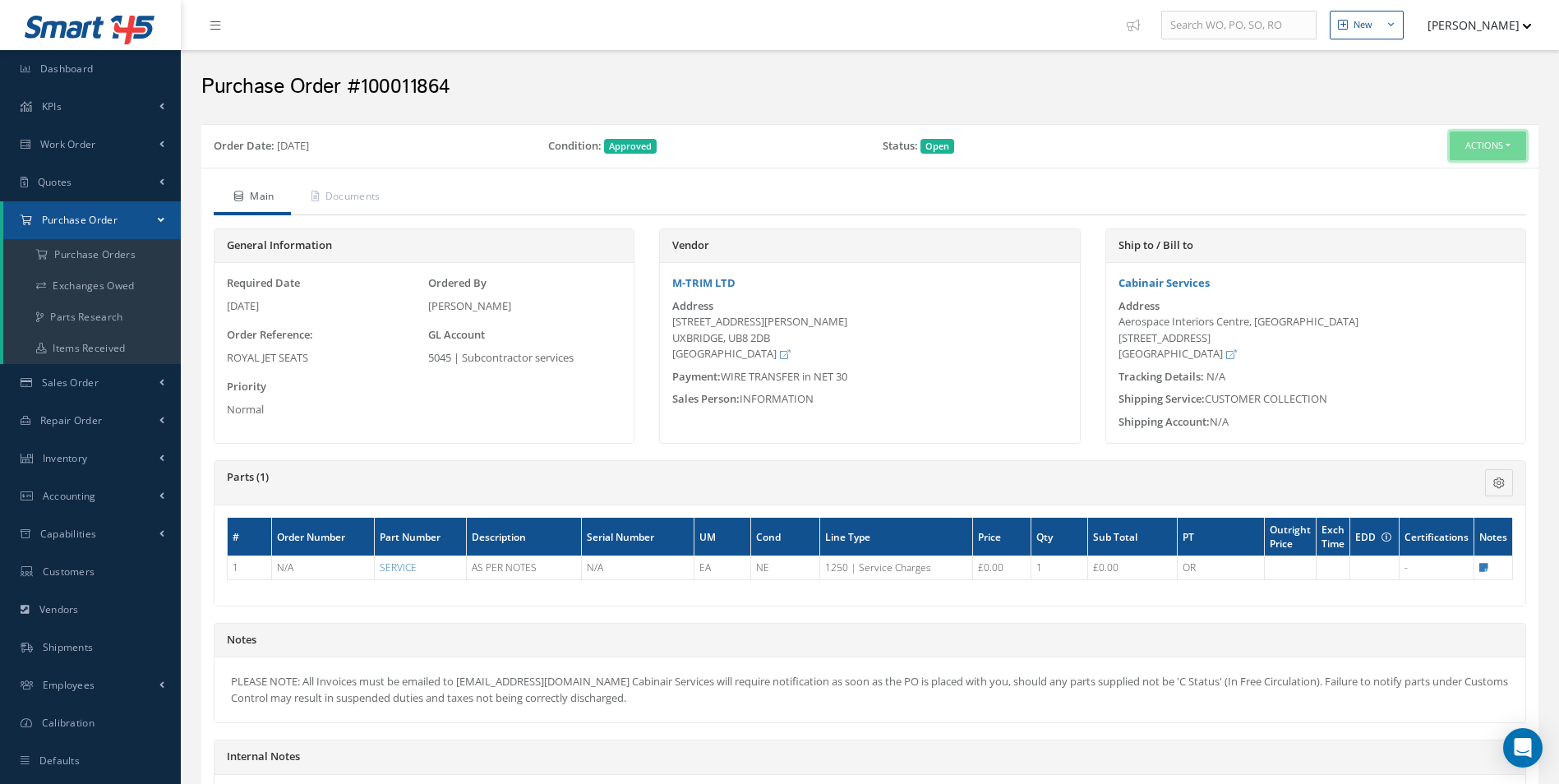
click at [1505, 143] on button "Actions" at bounding box center [1488, 146] width 76 height 29
click at [1485, 260] on link "Documents" at bounding box center [1460, 264] width 132 height 22
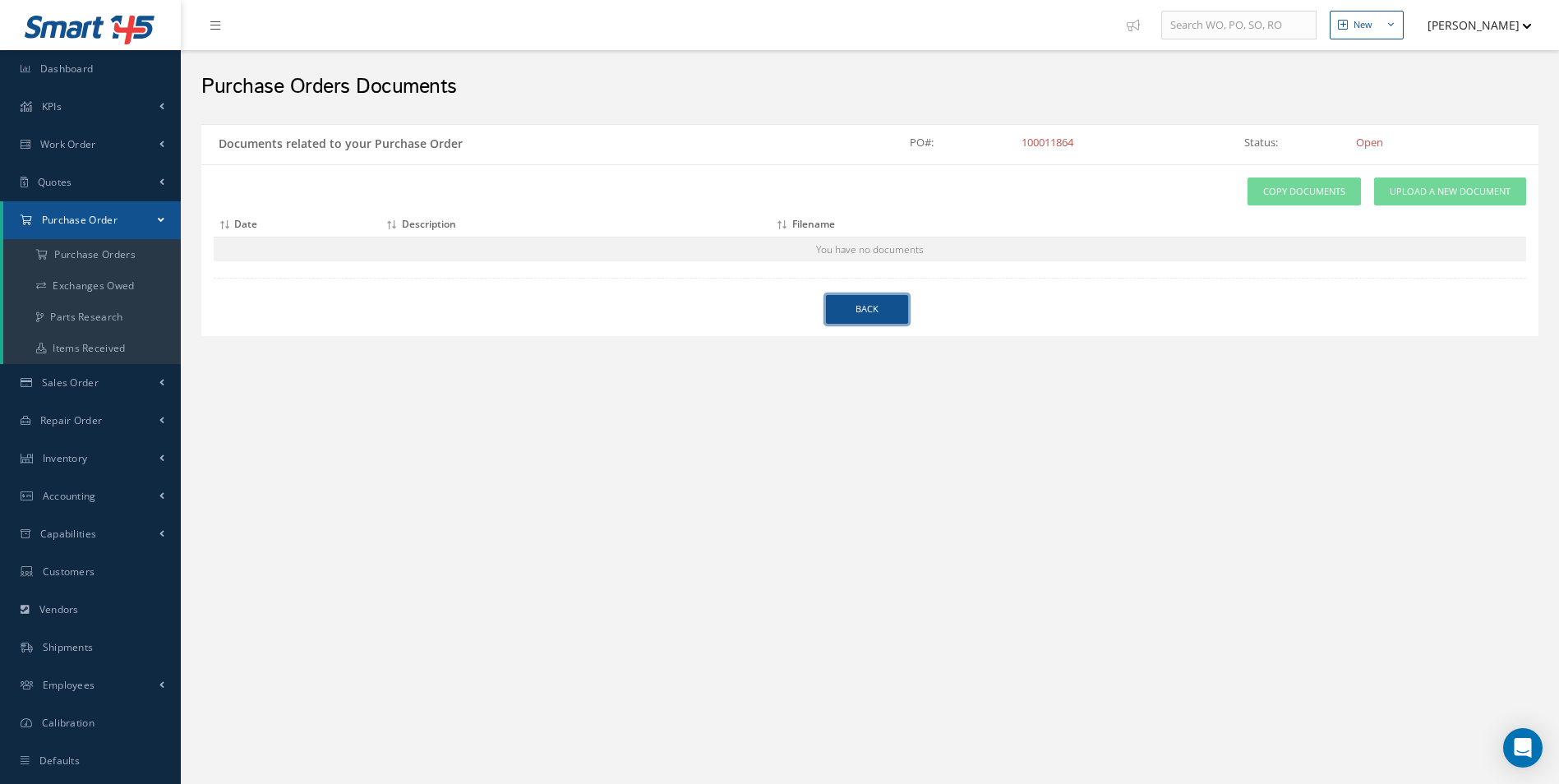
click at [856, 317] on link "Back" at bounding box center [867, 309] width 83 height 29
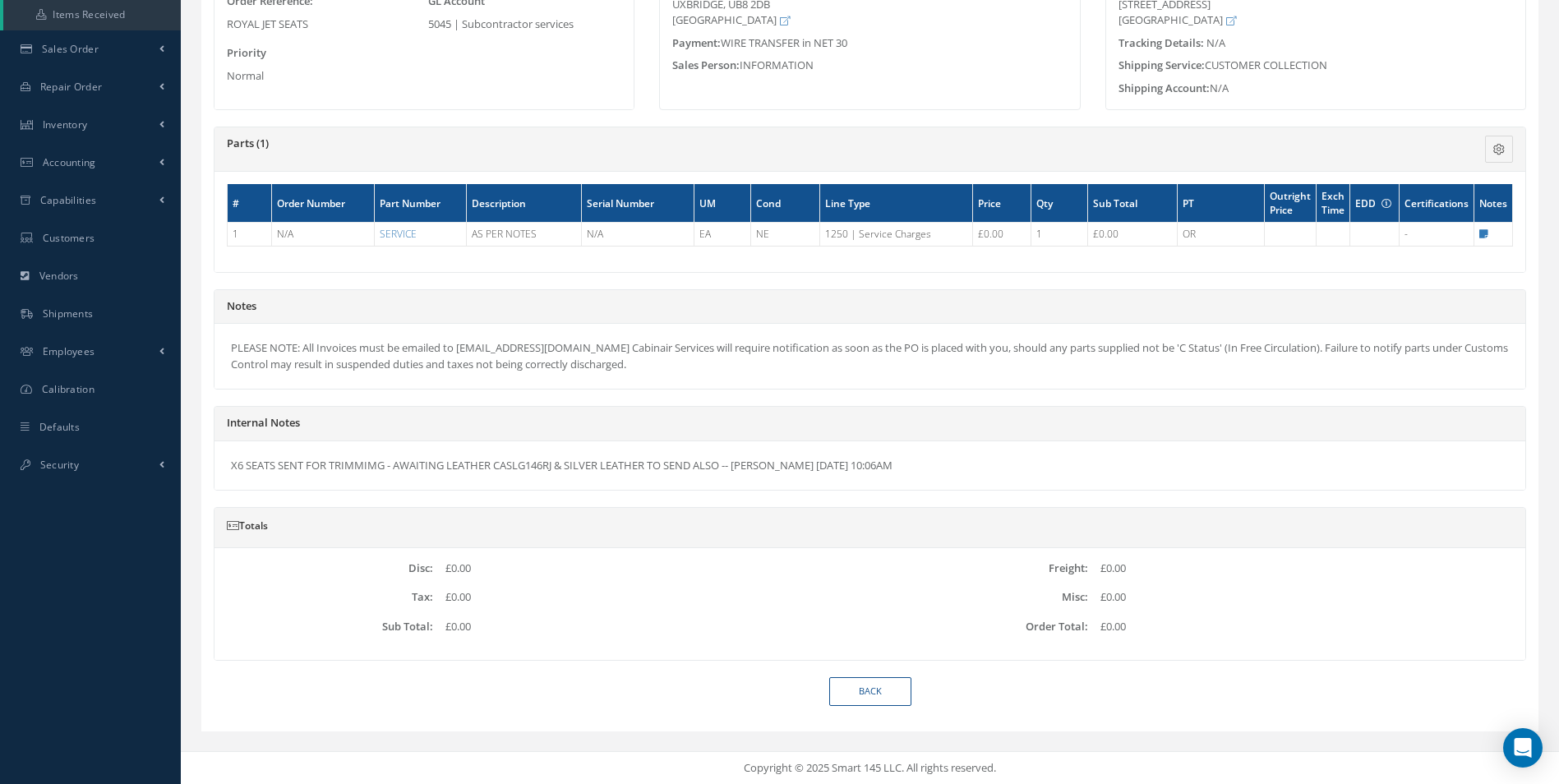
scroll to position [334, 0]
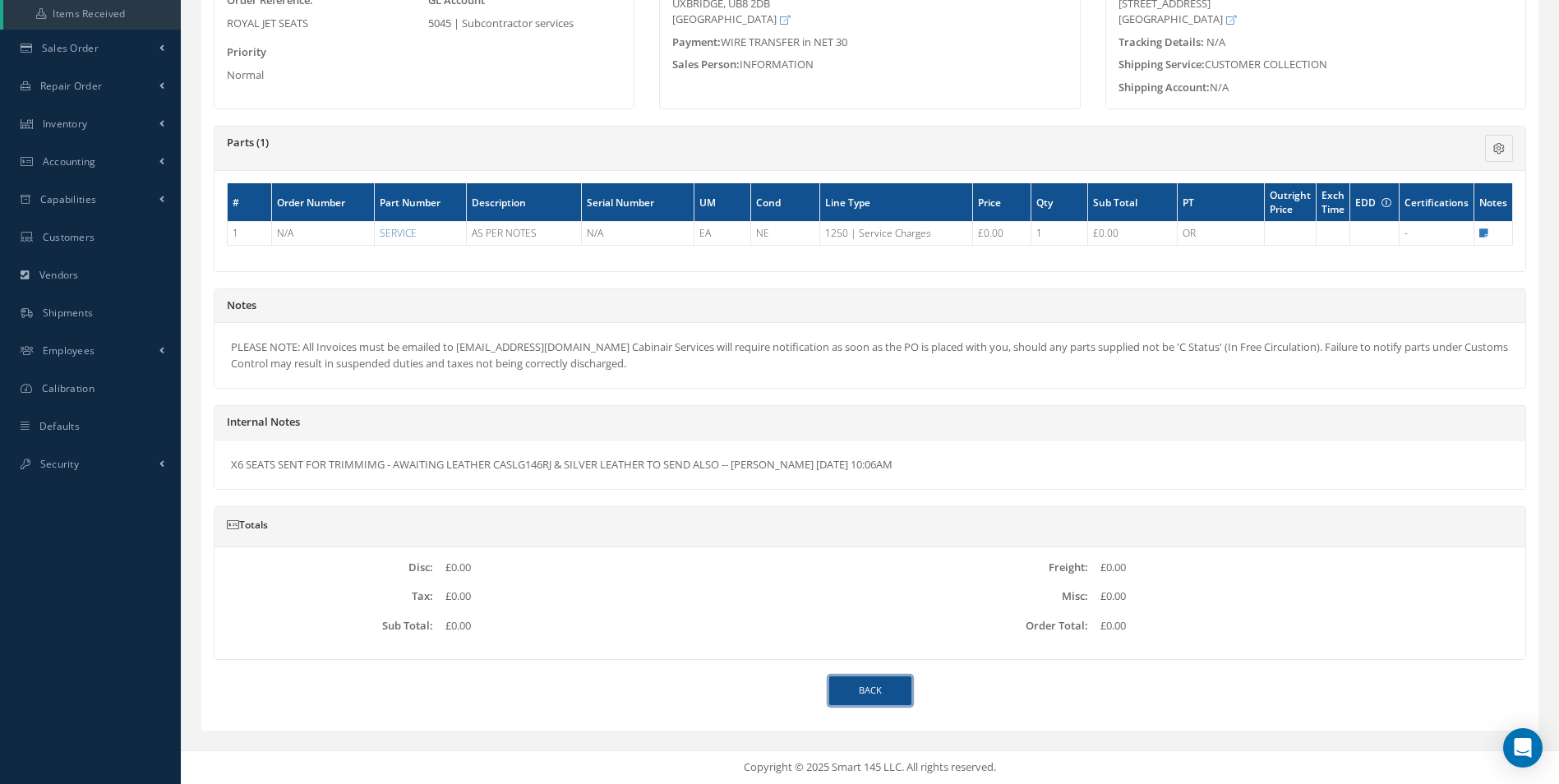
click at [865, 689] on link "Back" at bounding box center [870, 691] width 83 height 29
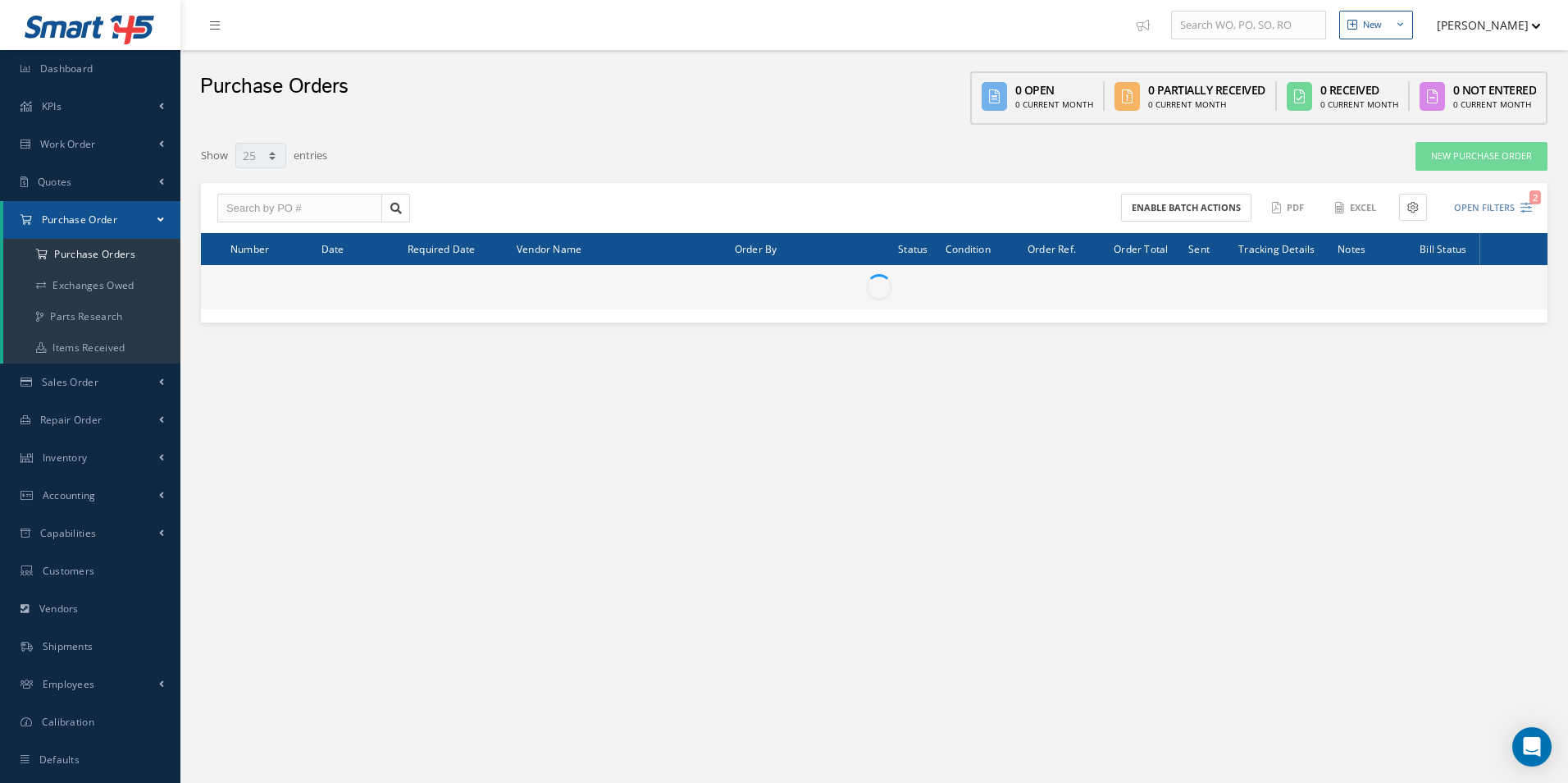
select select "25"
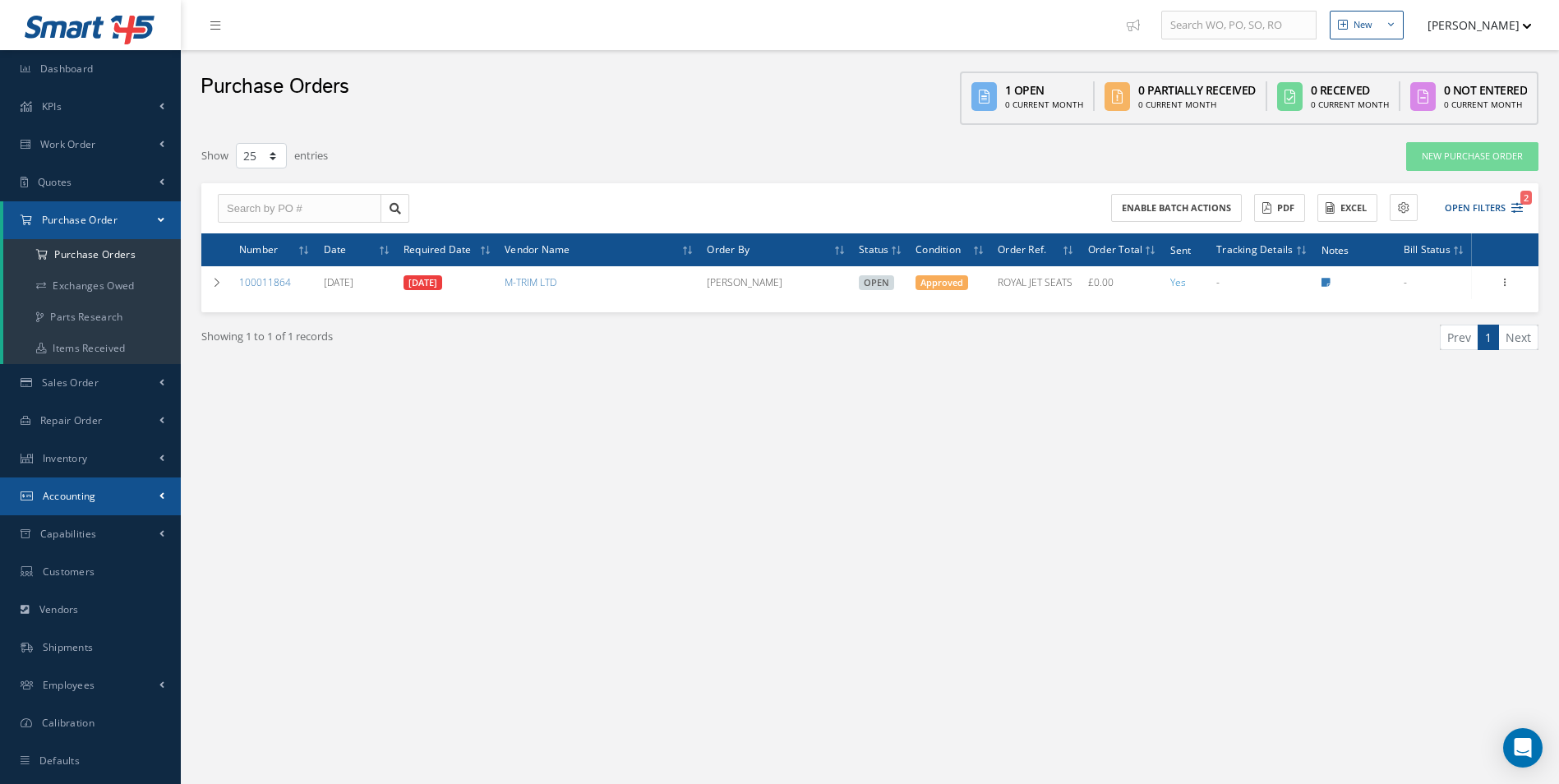
click at [97, 488] on link "Accounting" at bounding box center [90, 496] width 181 height 38
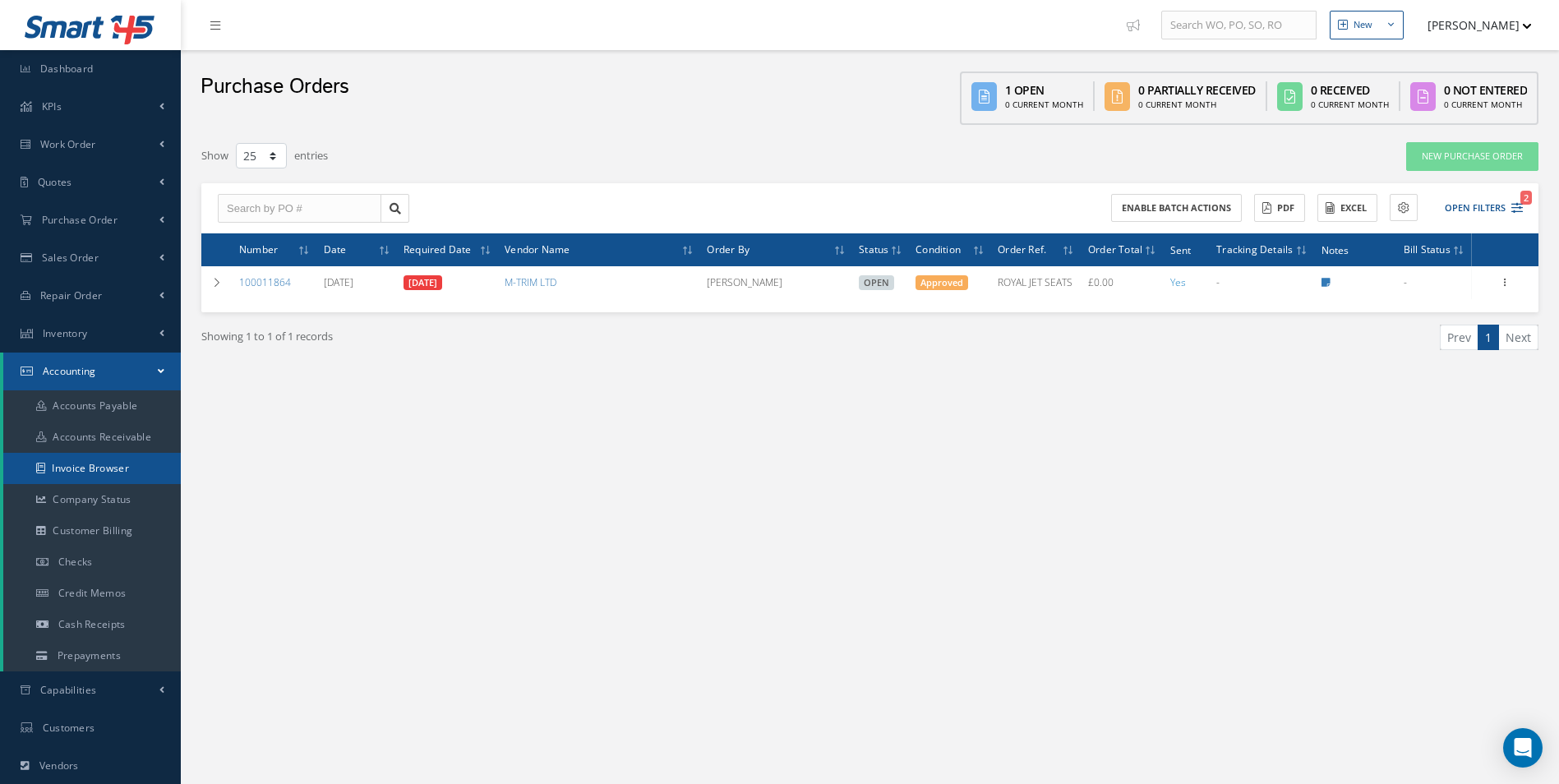
click at [113, 457] on link "Invoice Browser" at bounding box center [93, 468] width 178 height 31
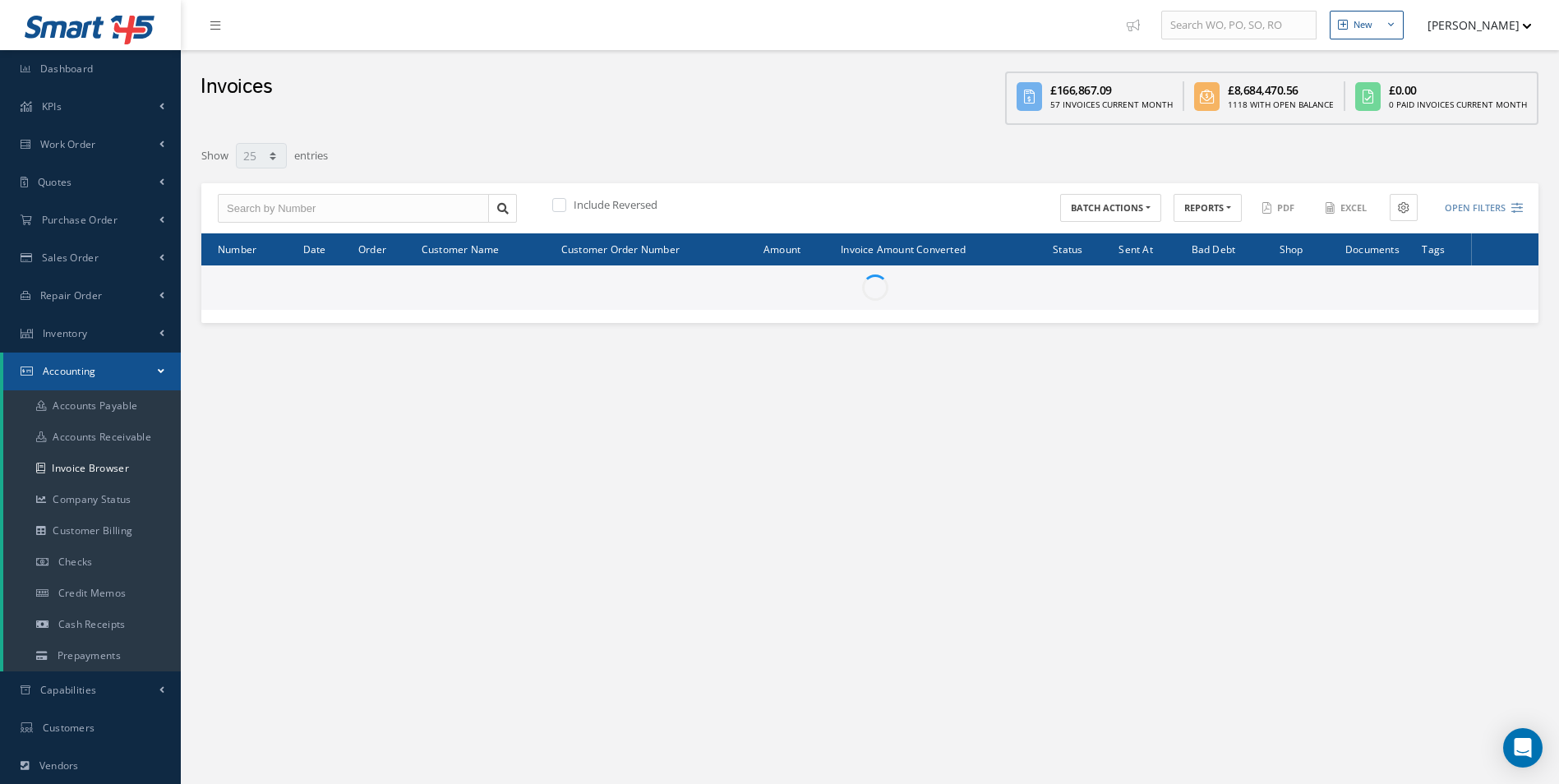
select select "25"
